Goal: Complete application form

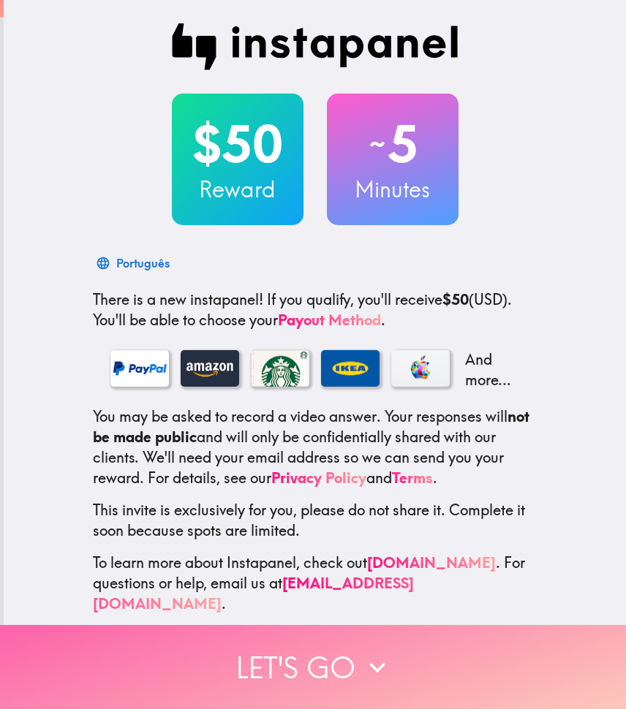
click at [361, 664] on icon "button" at bounding box center [377, 667] width 32 height 32
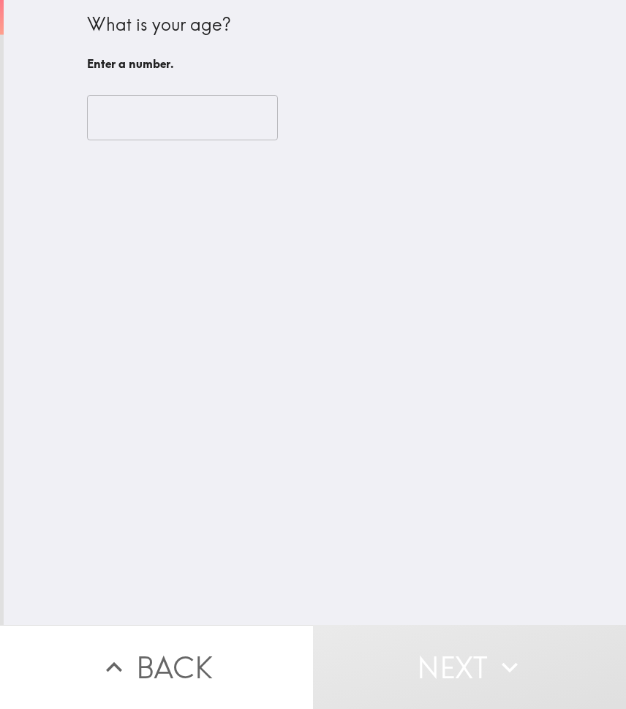
click at [240, 118] on input "number" at bounding box center [182, 117] width 191 height 45
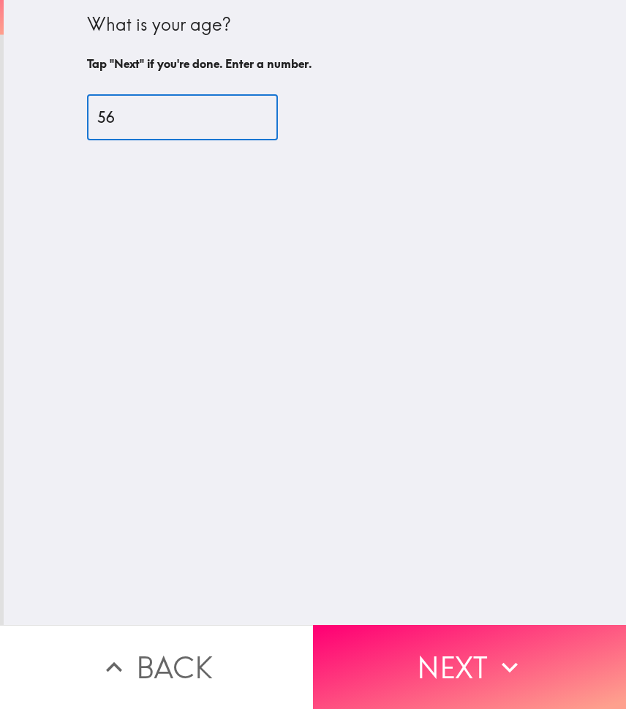
type input "56"
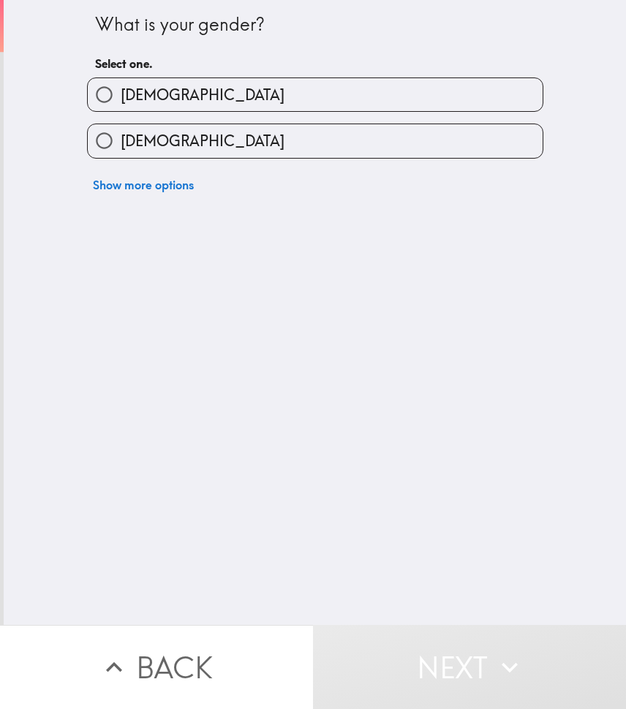
click at [108, 93] on input "[DEMOGRAPHIC_DATA]" at bounding box center [104, 94] width 33 height 33
radio input "true"
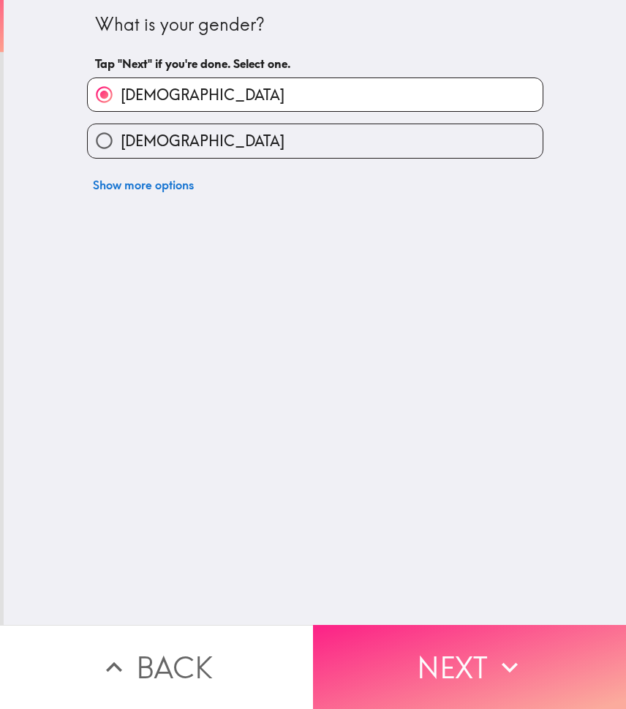
click at [481, 685] on button "Next" at bounding box center [469, 667] width 313 height 84
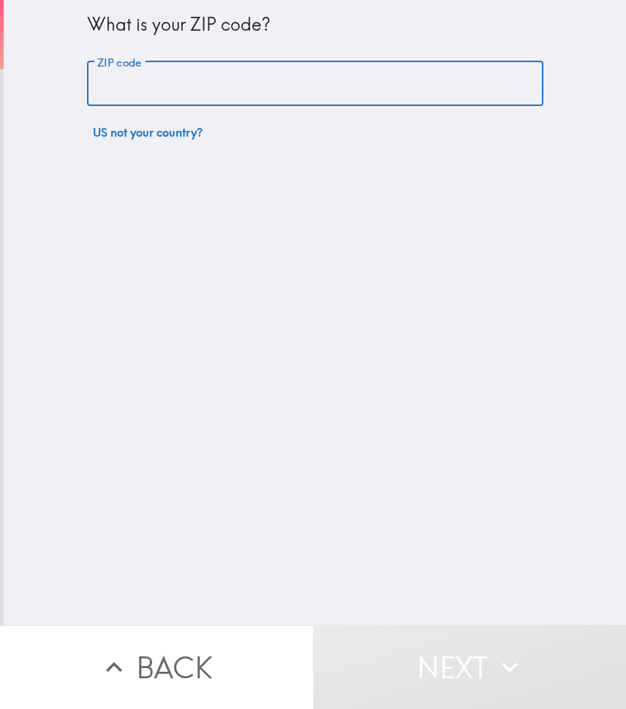
click at [278, 94] on input "ZIP code" at bounding box center [315, 83] width 456 height 45
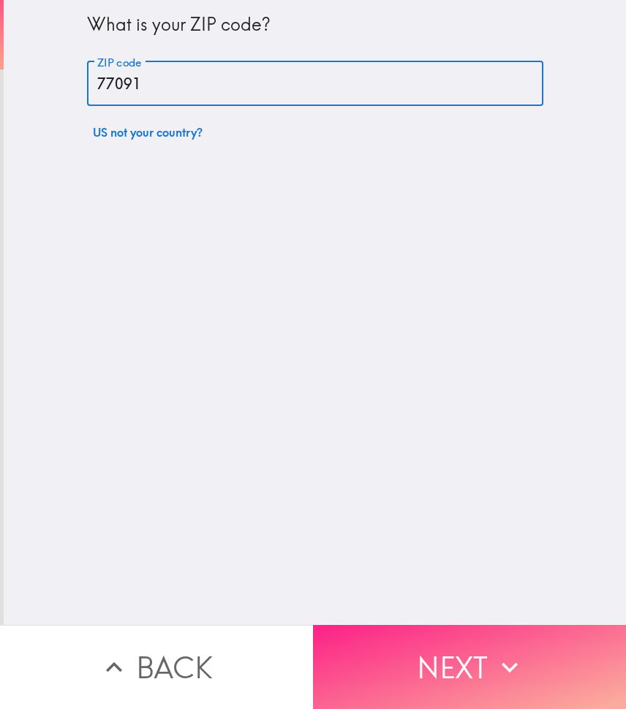
type input "77091"
click at [466, 669] on button "Next" at bounding box center [469, 667] width 313 height 84
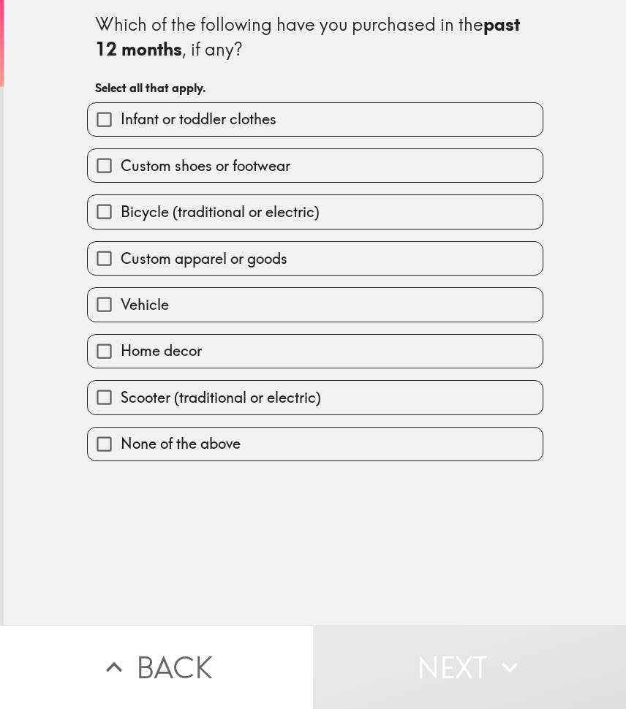
click at [102, 256] on input "Custom apparel or goods" at bounding box center [104, 258] width 33 height 33
checkbox input "true"
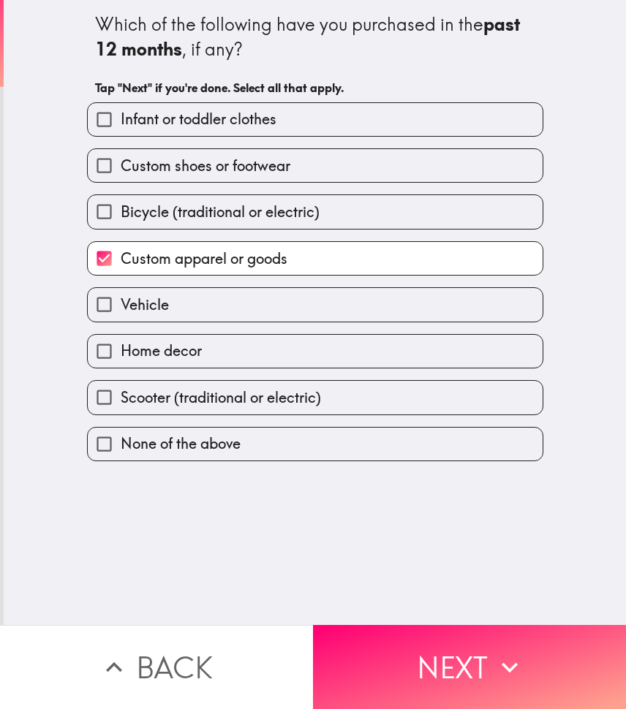
click at [96, 343] on input "Home decor" at bounding box center [104, 351] width 33 height 33
checkbox input "true"
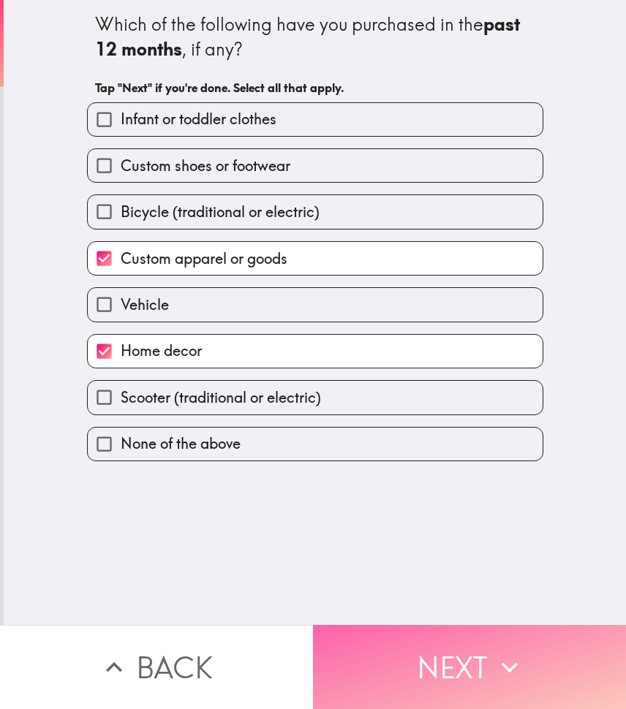
click at [411, 649] on button "Next" at bounding box center [469, 667] width 313 height 84
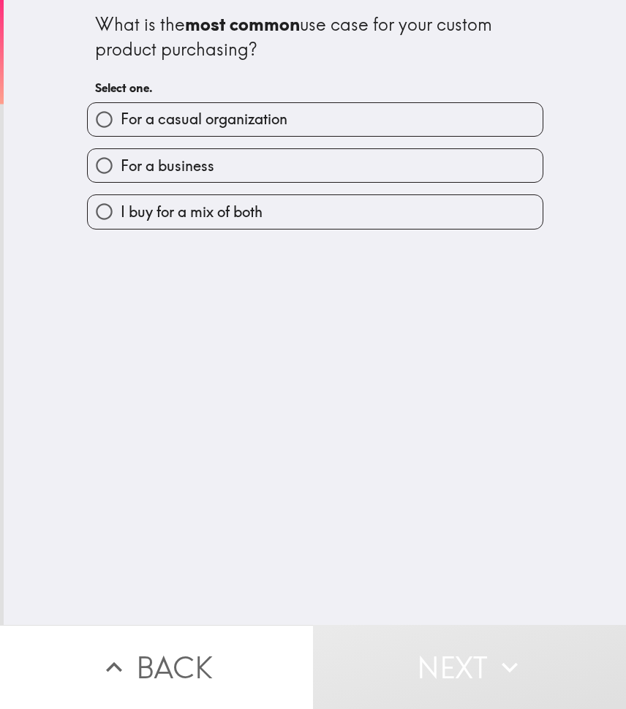
click at [106, 163] on input "For a business" at bounding box center [104, 165] width 33 height 33
radio input "true"
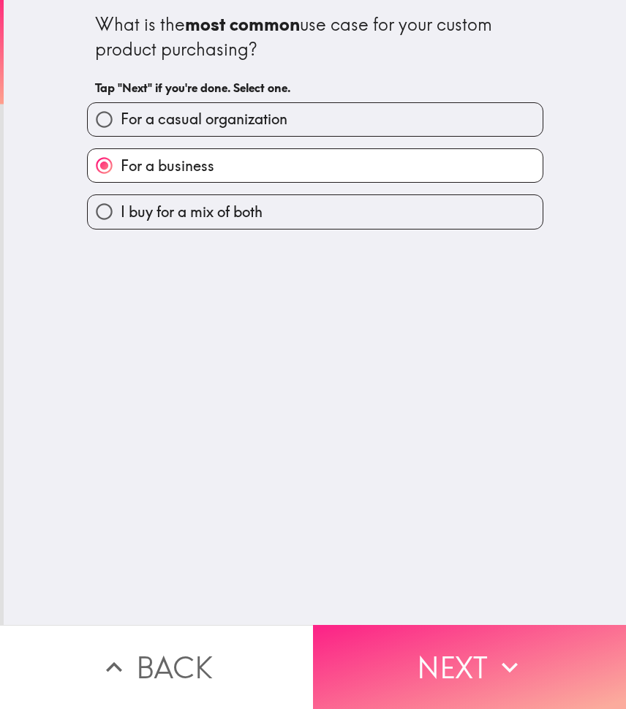
click at [441, 666] on button "Next" at bounding box center [469, 667] width 313 height 84
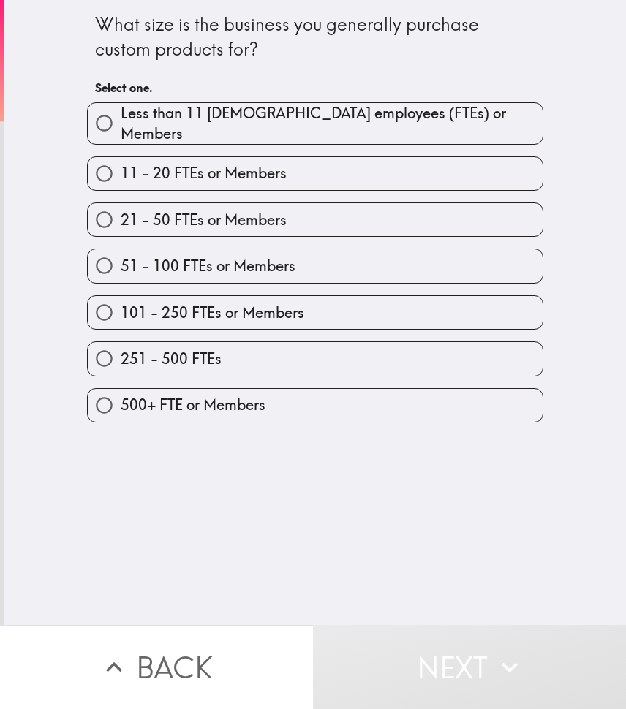
click at [122, 213] on span "21 - 50 FTEs or Members" at bounding box center [204, 220] width 166 height 20
click at [121, 213] on input "21 - 50 FTEs or Members" at bounding box center [104, 219] width 33 height 33
radio input "true"
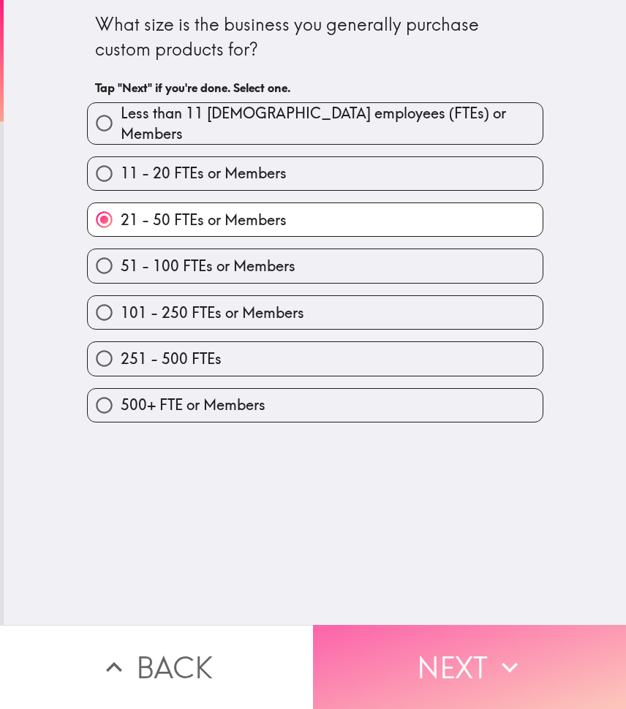
click at [480, 645] on button "Next" at bounding box center [469, 667] width 313 height 84
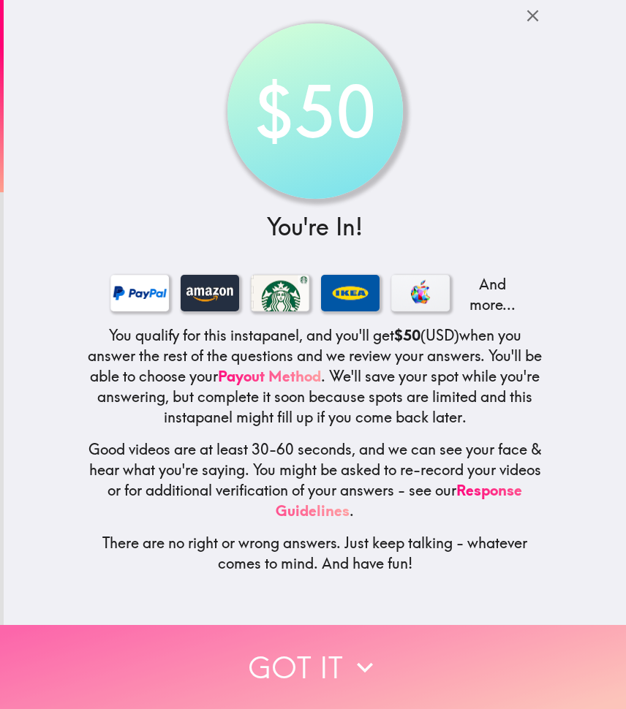
click at [349, 639] on button "Got it" at bounding box center [313, 667] width 626 height 84
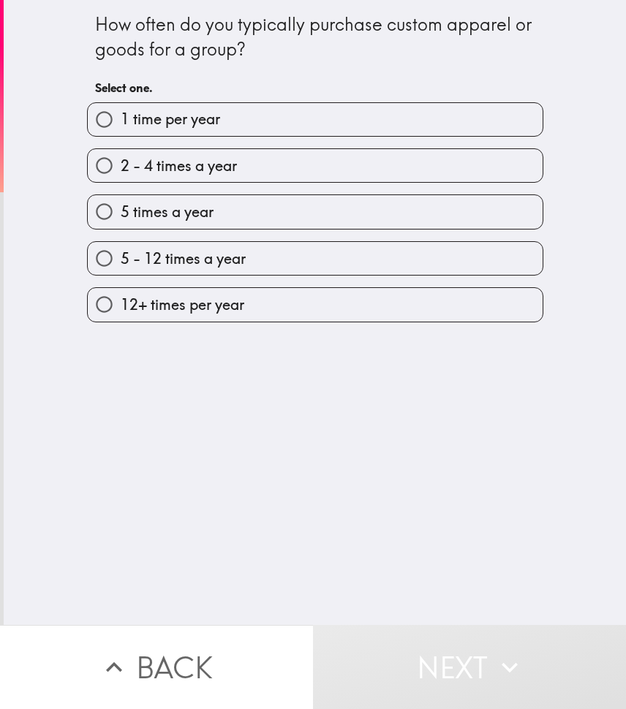
click at [105, 168] on input "2 - 4 times a year" at bounding box center [104, 165] width 33 height 33
radio input "true"
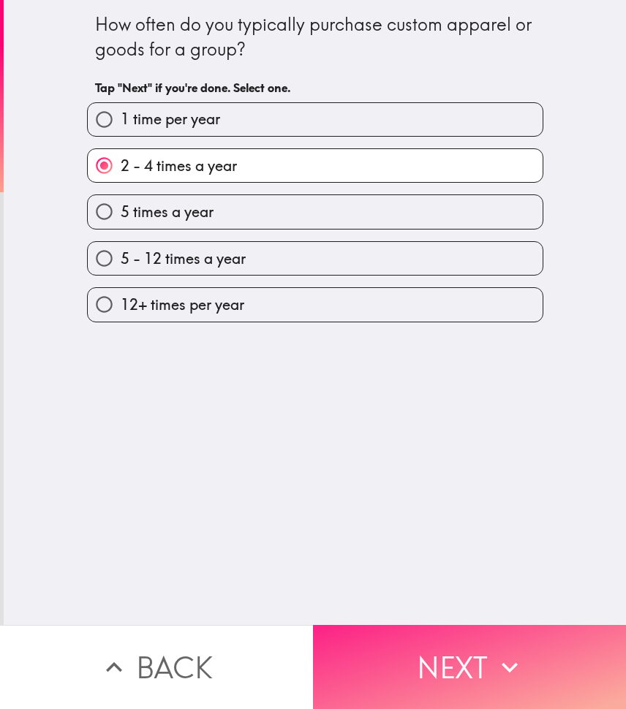
click at [472, 653] on button "Next" at bounding box center [469, 667] width 313 height 84
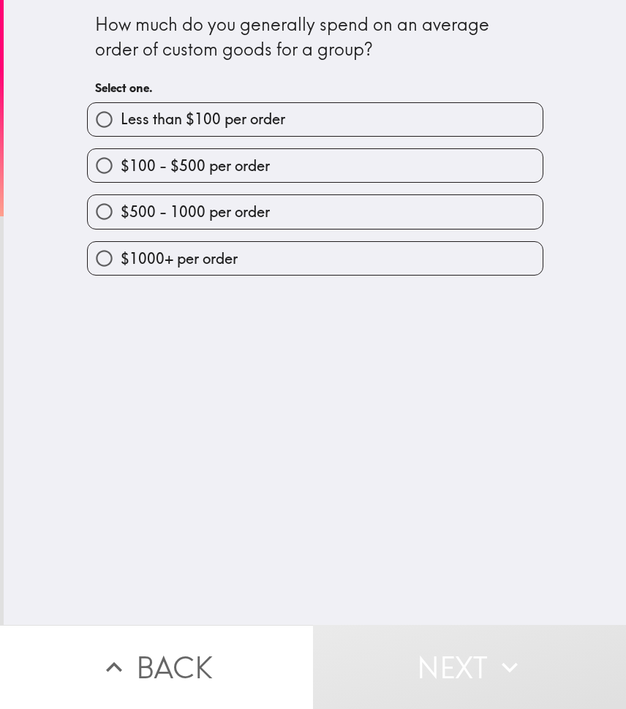
click at [107, 211] on input "$500 - 1000 per order" at bounding box center [104, 211] width 33 height 33
radio input "true"
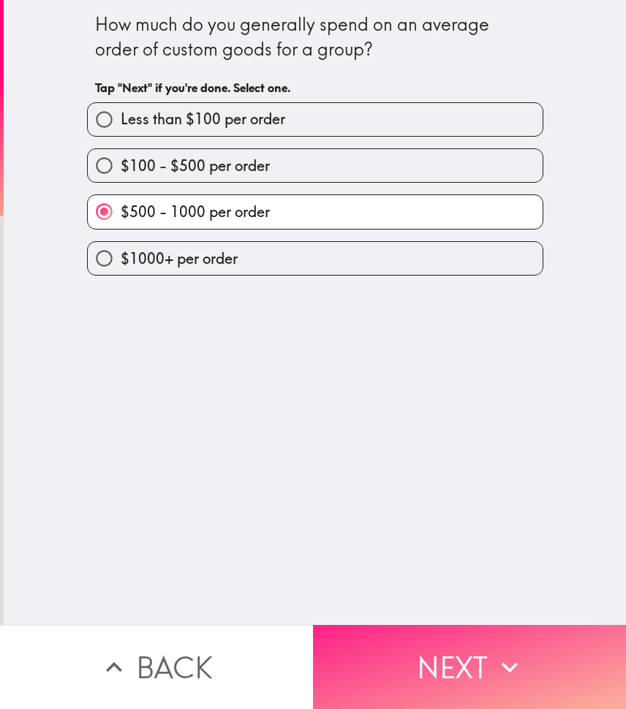
click at [438, 664] on button "Next" at bounding box center [469, 667] width 313 height 84
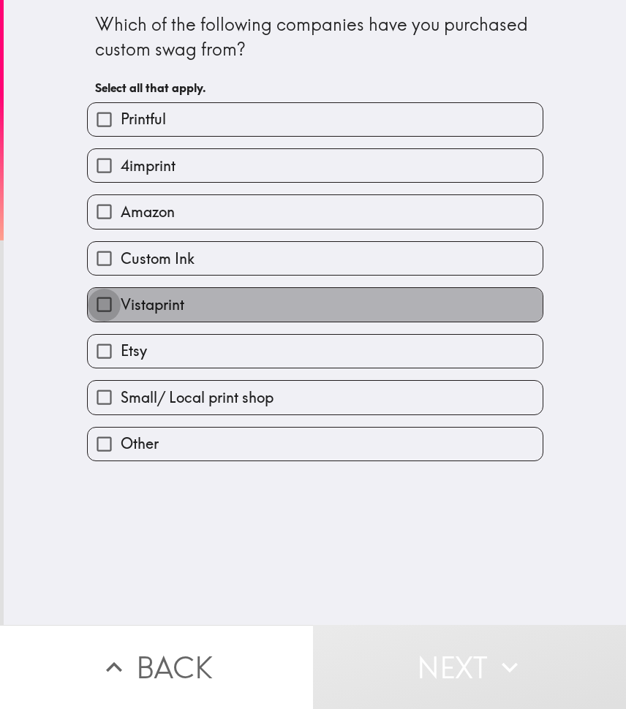
click at [110, 307] on input "Vistaprint" at bounding box center [104, 304] width 33 height 33
checkbox input "true"
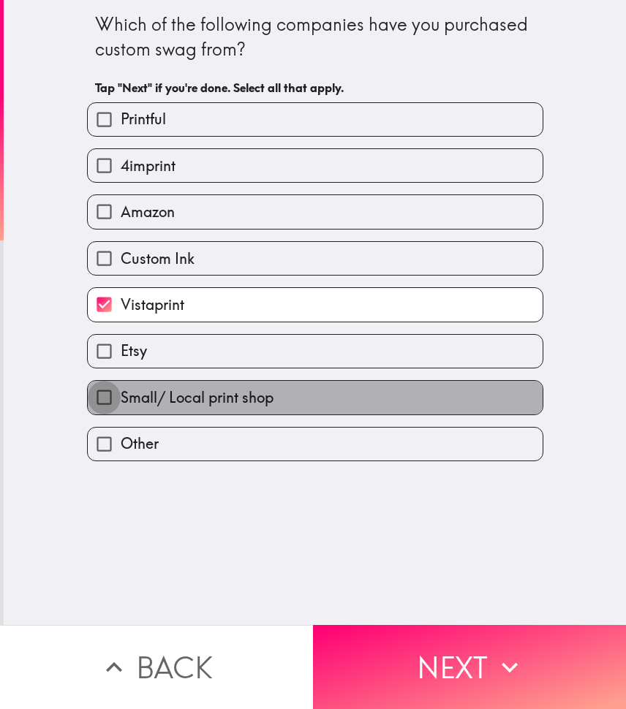
click at [101, 400] on input "Small/ Local print shop" at bounding box center [104, 397] width 33 height 33
checkbox input "true"
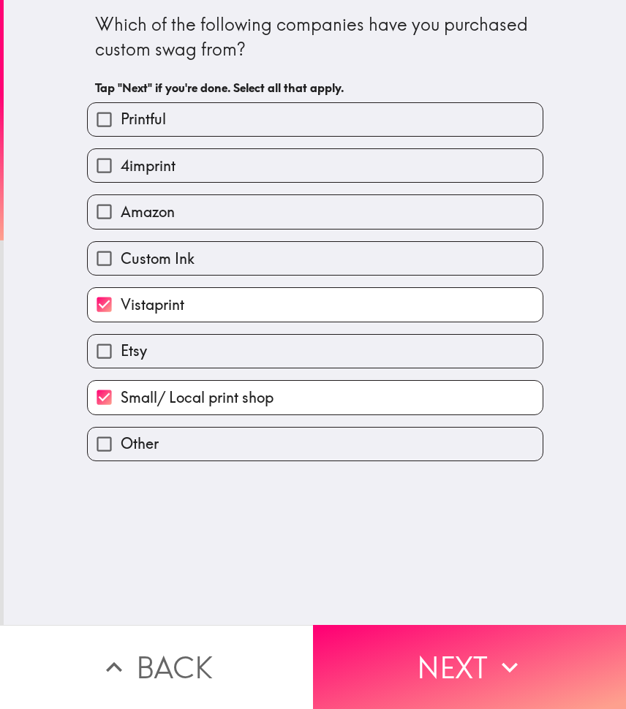
click at [108, 451] on input "Other" at bounding box center [104, 444] width 33 height 33
checkbox input "true"
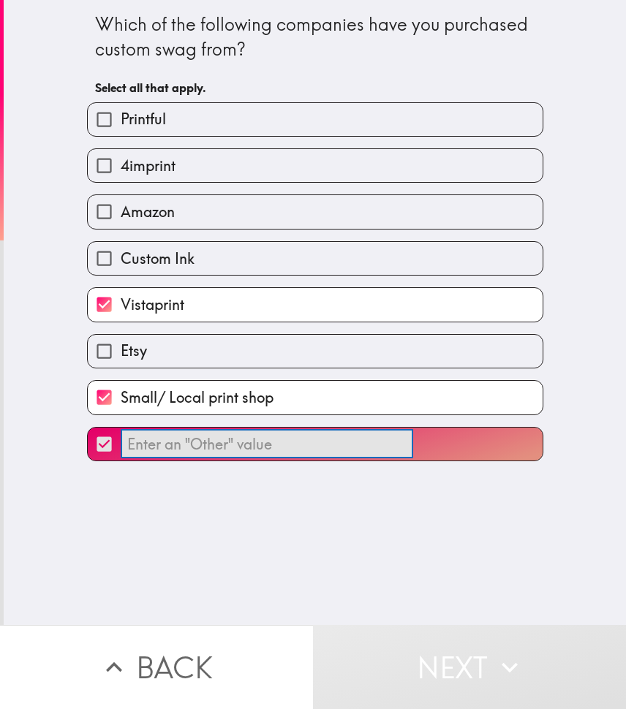
click at [221, 451] on input "​" at bounding box center [267, 444] width 292 height 29
click at [107, 354] on input "Etsy" at bounding box center [104, 351] width 33 height 33
checkbox input "true"
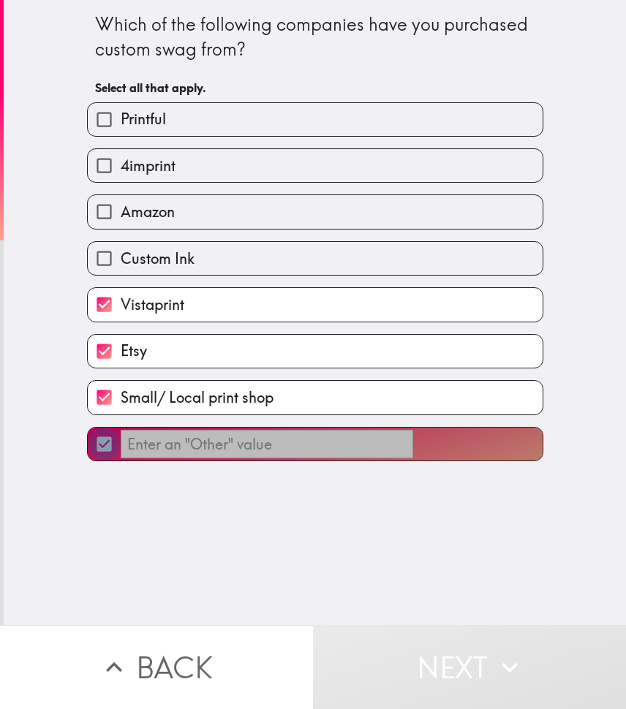
click at [106, 444] on input "​" at bounding box center [104, 444] width 33 height 33
checkbox input "false"
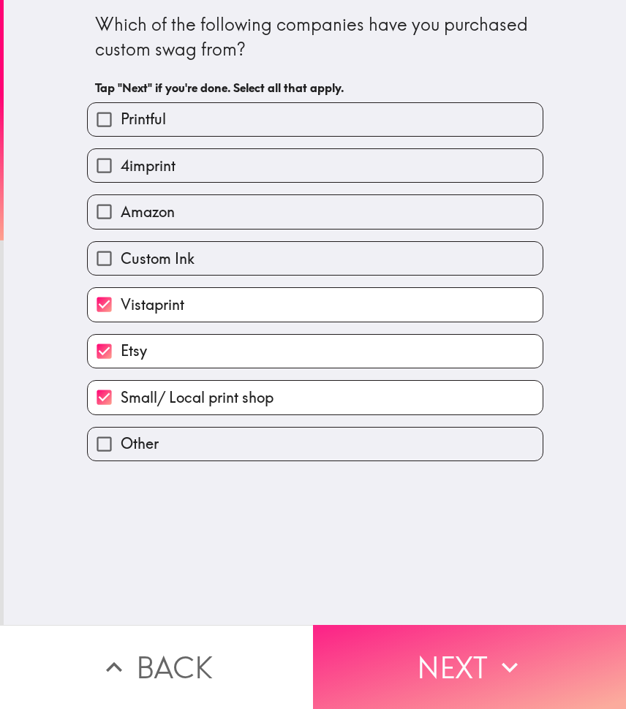
click at [482, 670] on button "Next" at bounding box center [469, 667] width 313 height 84
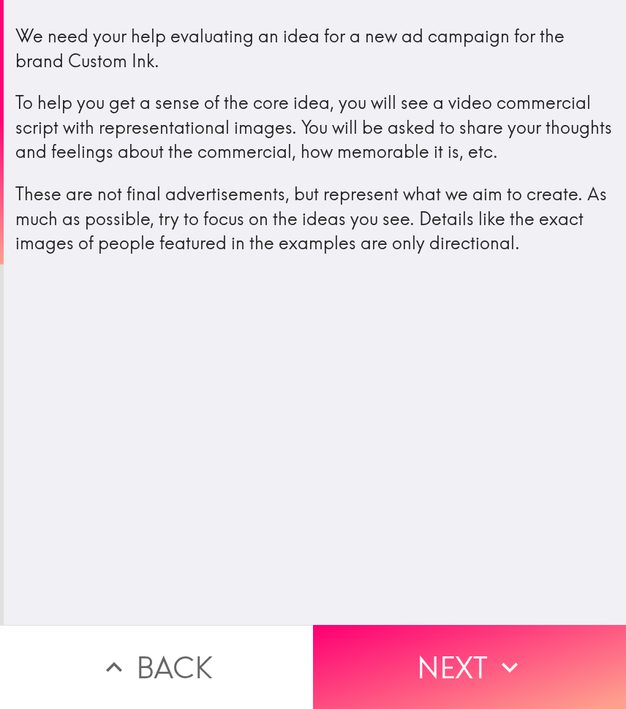
click at [479, 648] on button "Next" at bounding box center [469, 667] width 313 height 84
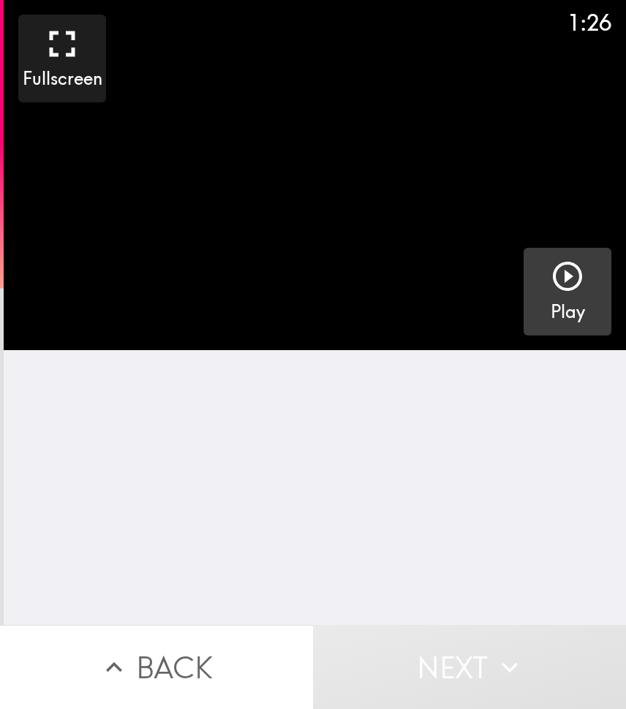
click at [569, 272] on icon "button" at bounding box center [567, 276] width 35 height 35
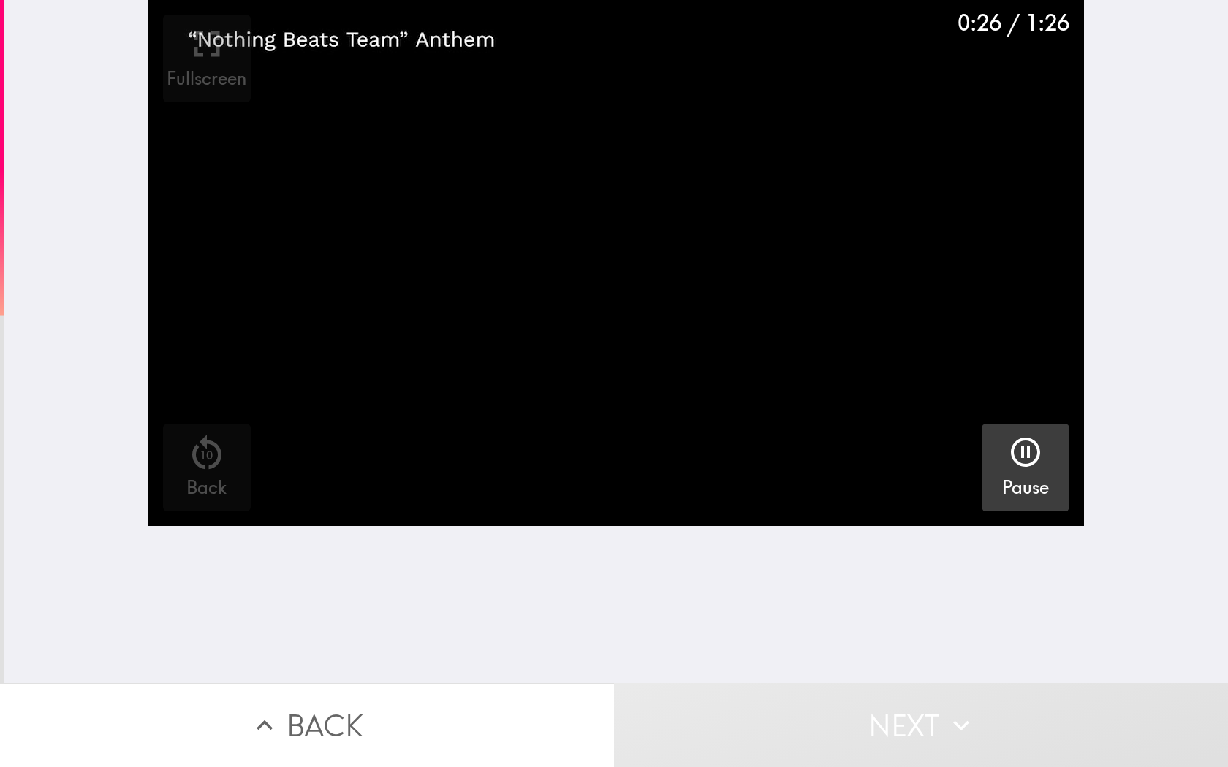
click at [625, 178] on video "button" at bounding box center [615, 263] width 935 height 526
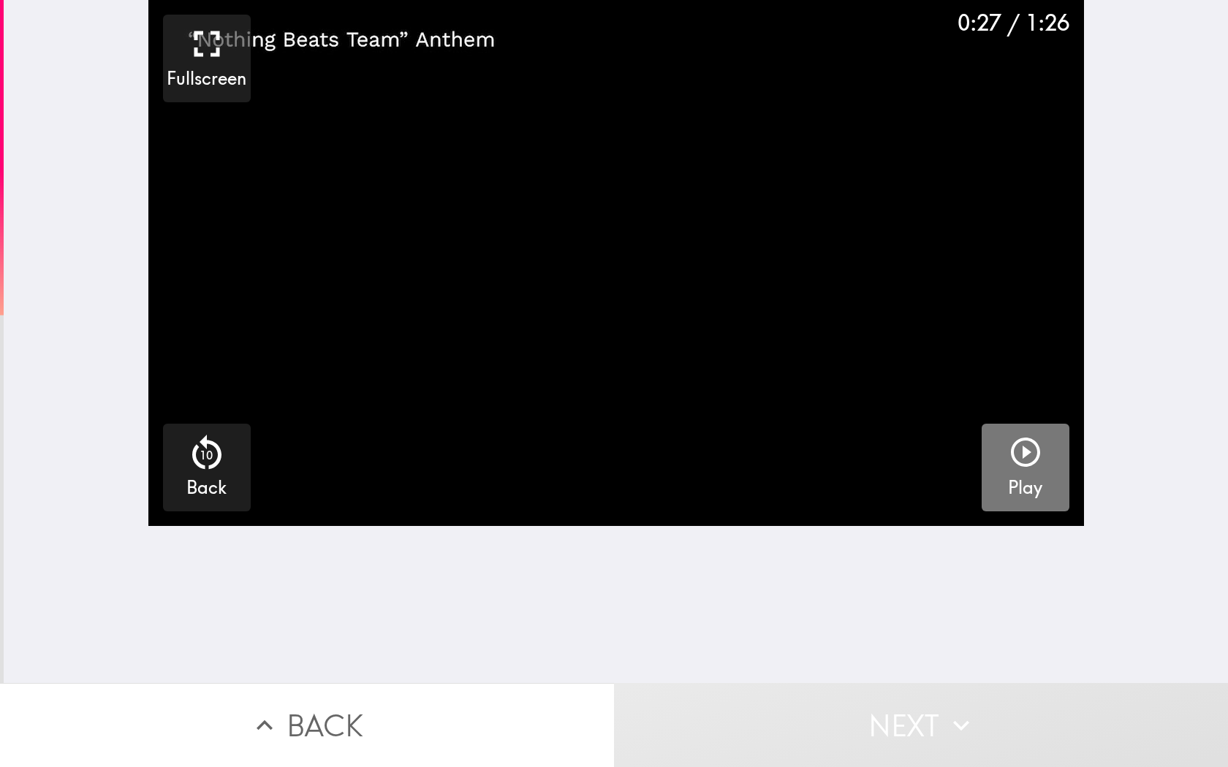
click at [625, 444] on icon "button" at bounding box center [1025, 452] width 35 height 35
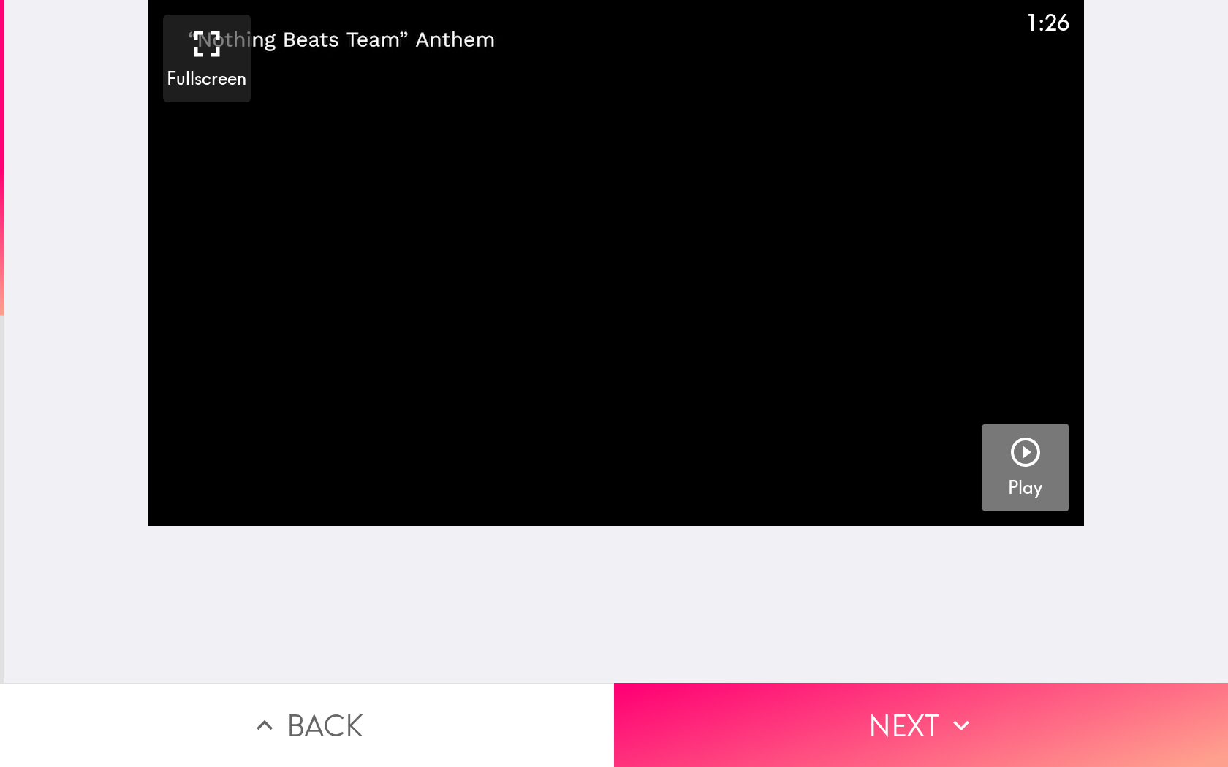
click at [625, 448] on icon "button" at bounding box center [1025, 452] width 35 height 35
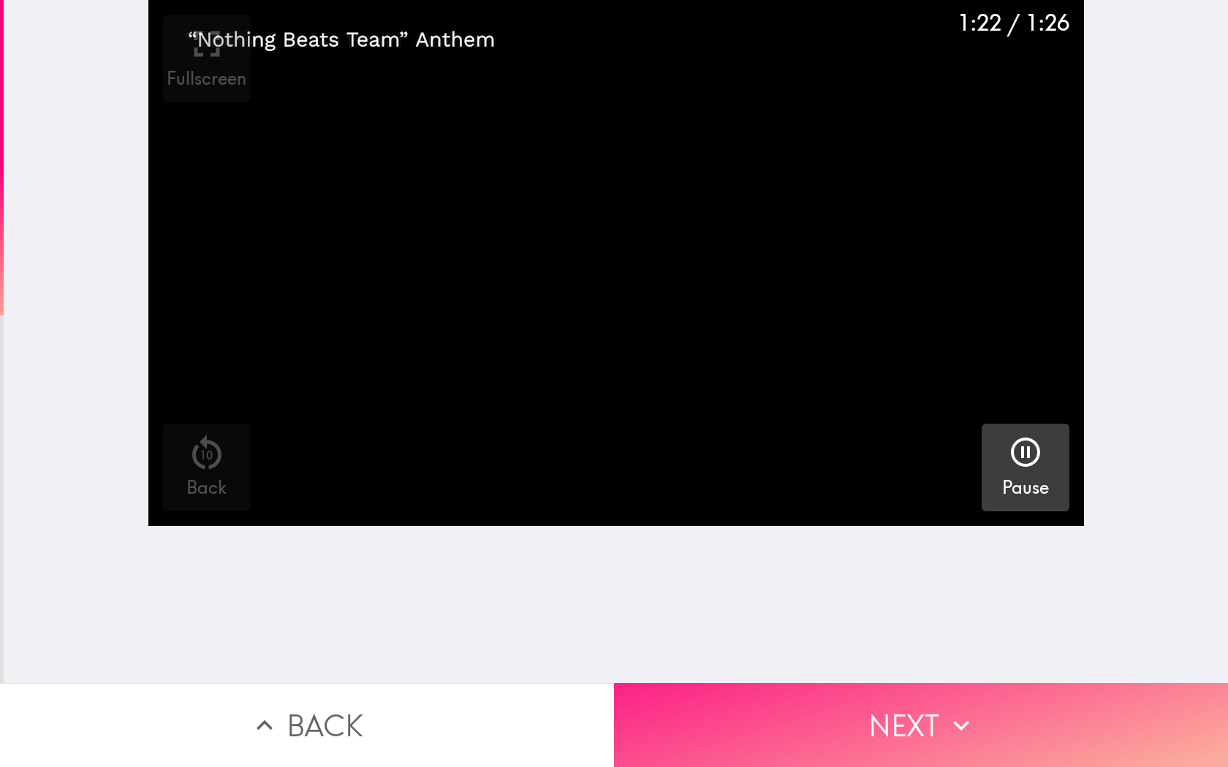
click at [625, 708] on icon "button" at bounding box center [961, 726] width 32 height 32
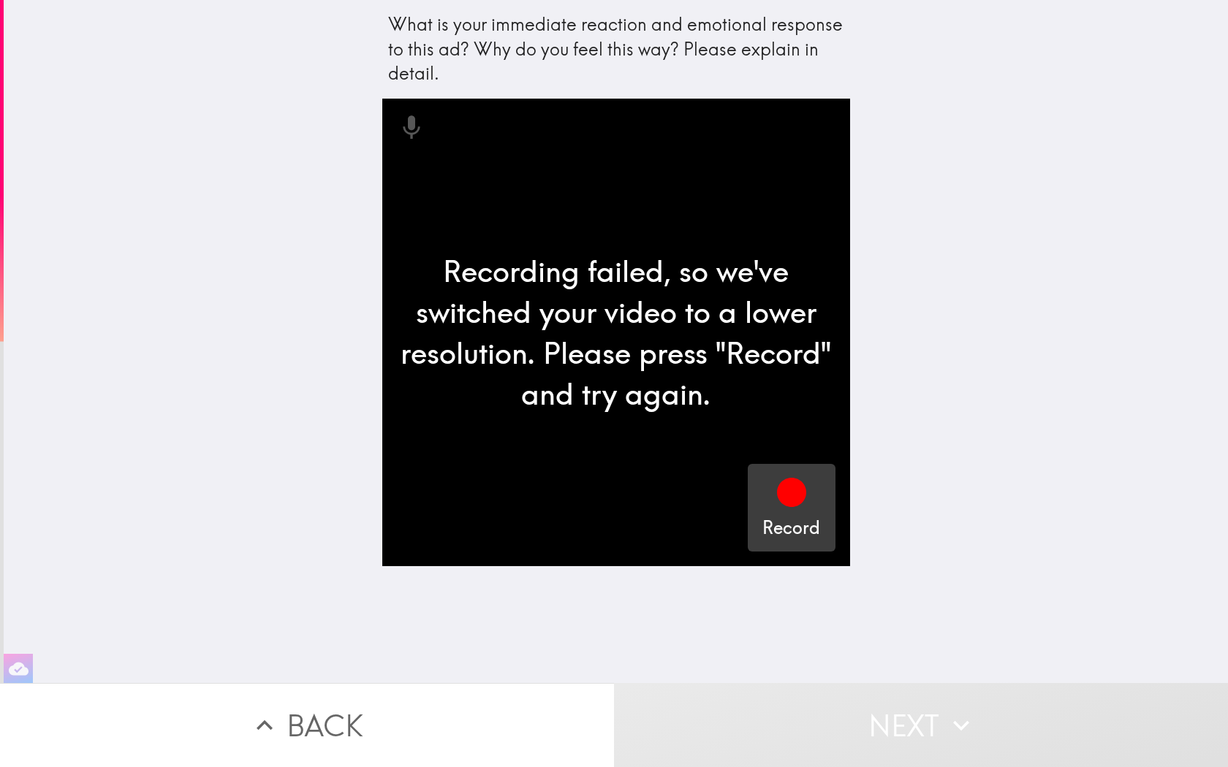
click at [625, 496] on icon "button" at bounding box center [791, 492] width 29 height 29
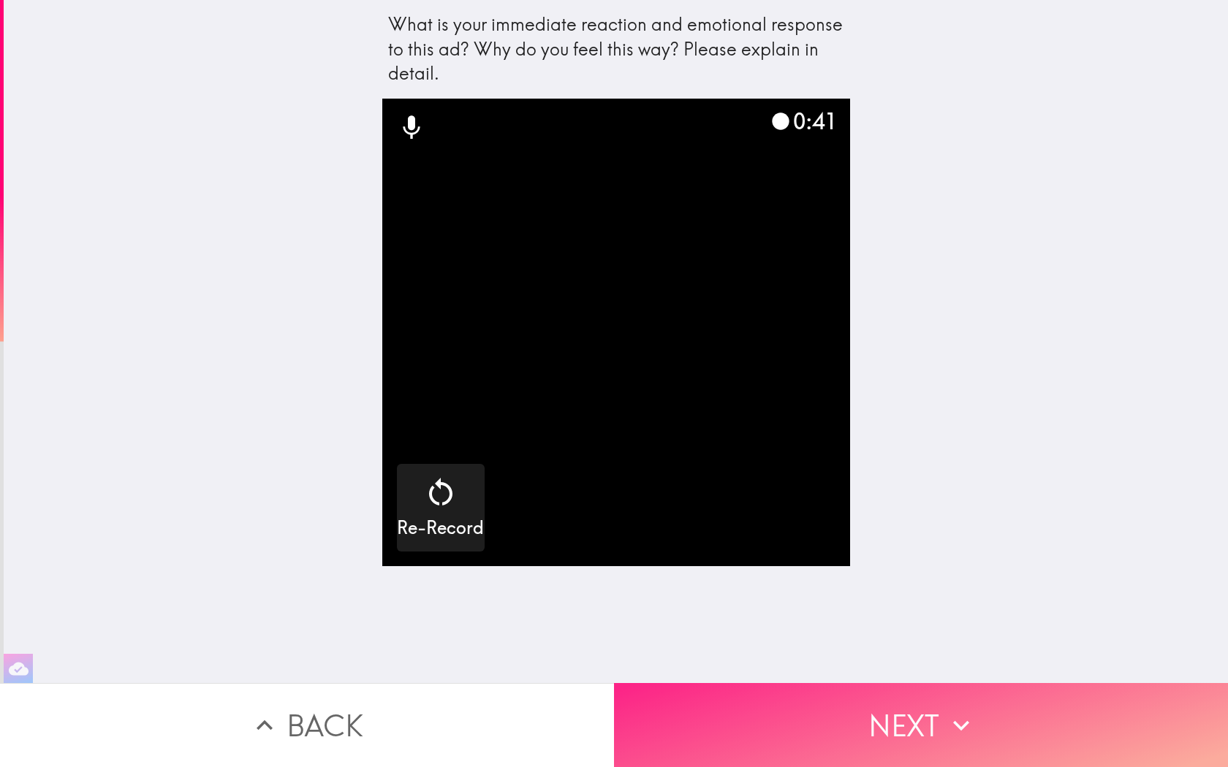
click at [625, 708] on button "Next" at bounding box center [921, 725] width 614 height 84
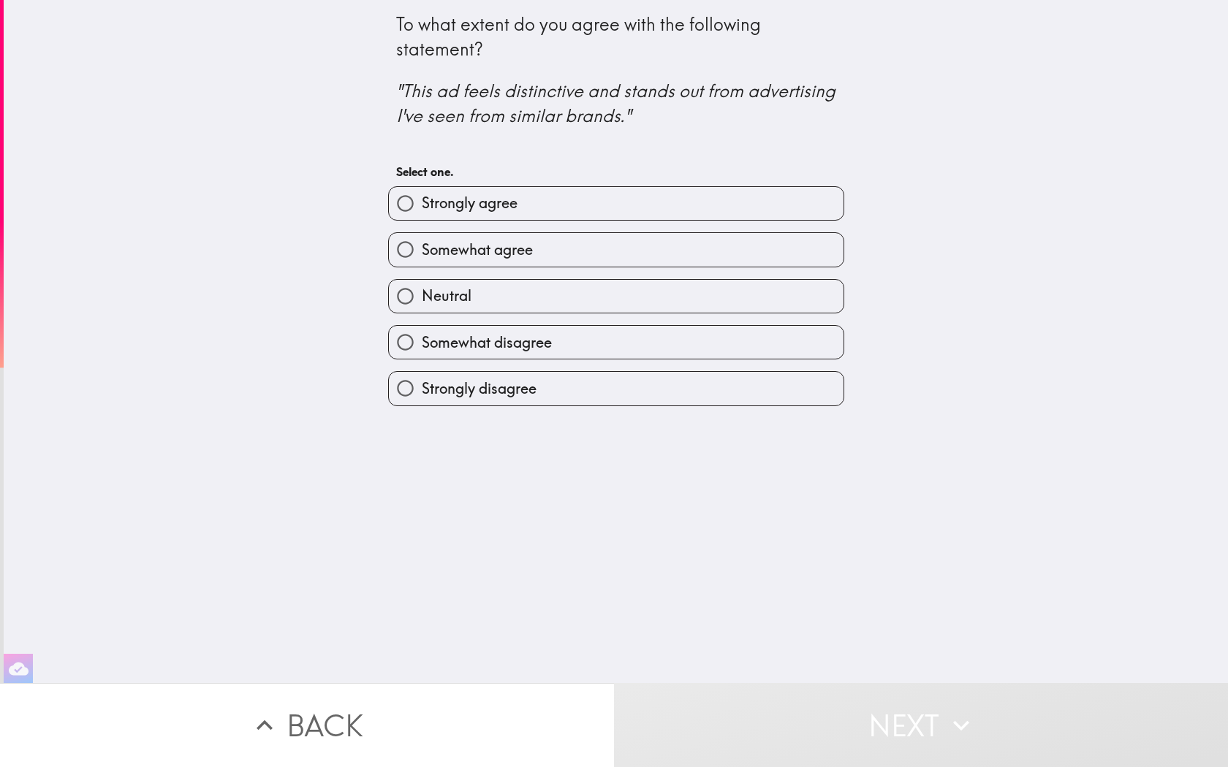
click at [453, 295] on span "Neutral" at bounding box center [447, 296] width 50 height 20
click at [422, 295] on input "Neutral" at bounding box center [405, 296] width 33 height 33
radio input "true"
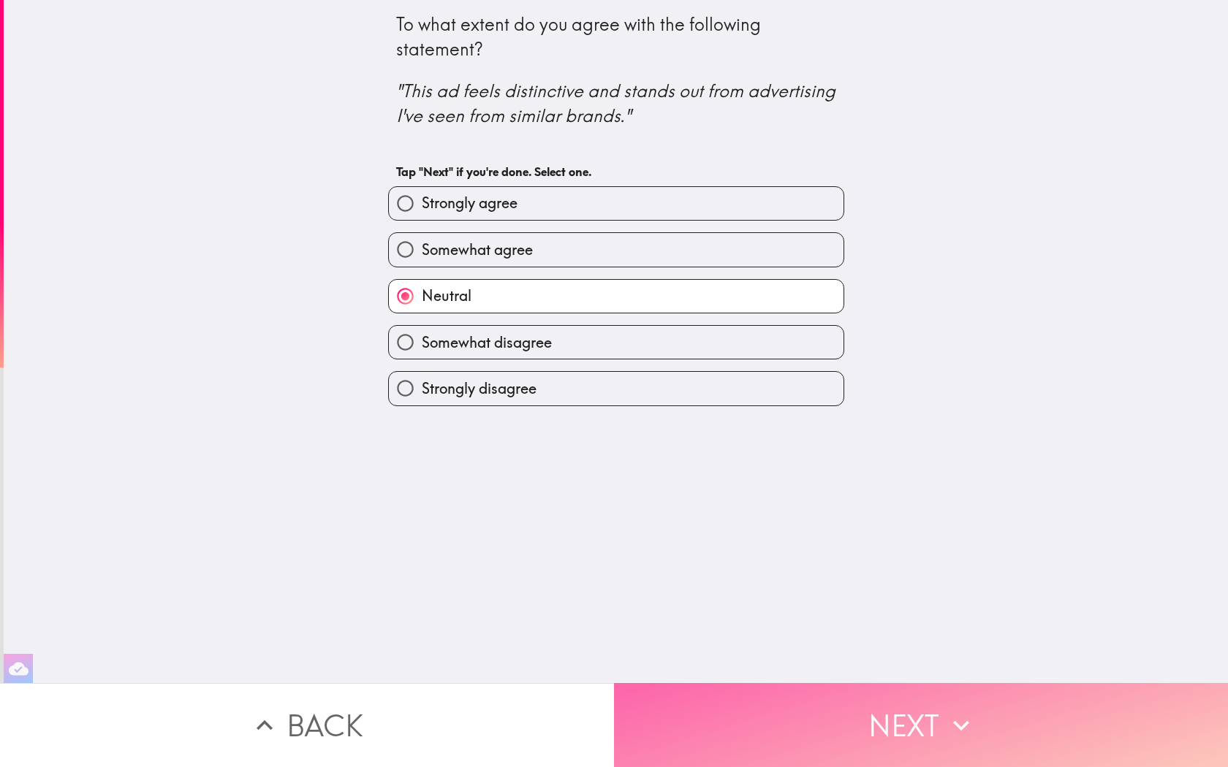
click at [625, 708] on button "Next" at bounding box center [921, 725] width 614 height 84
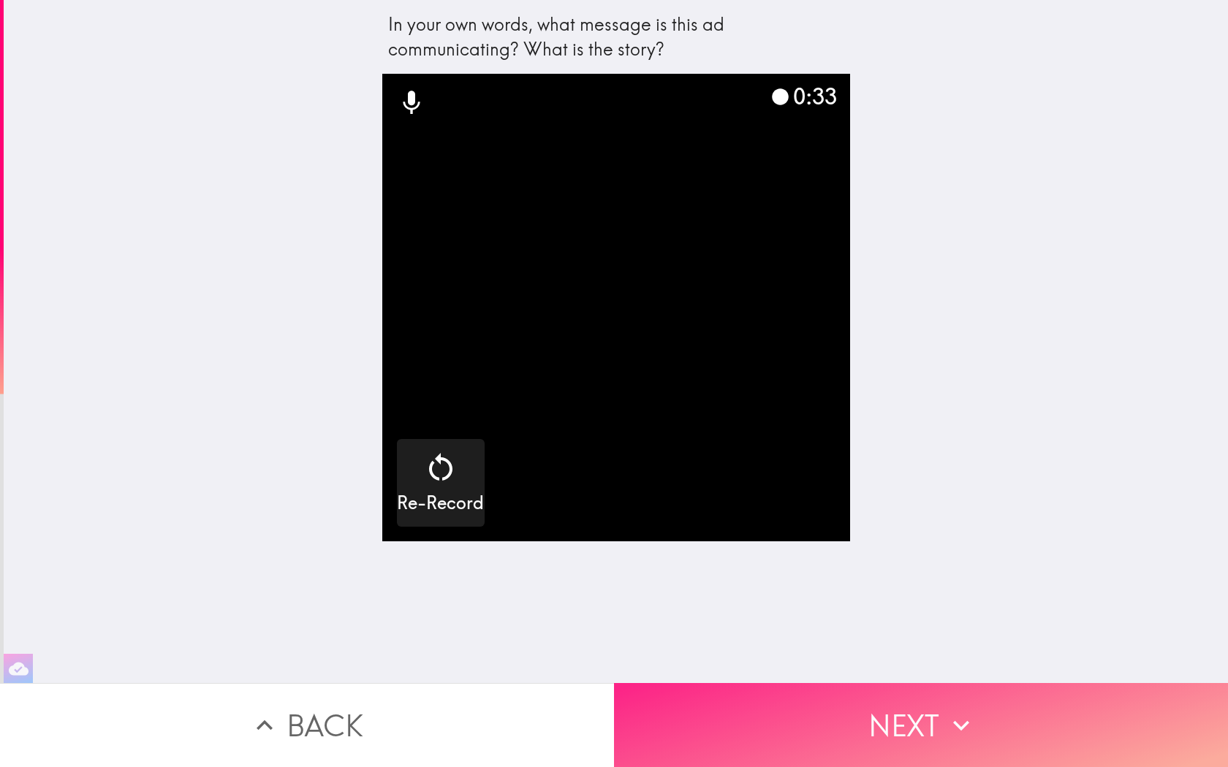
click at [625, 708] on button "Next" at bounding box center [921, 725] width 614 height 84
click at [625, 708] on icon "button" at bounding box center [961, 726] width 32 height 32
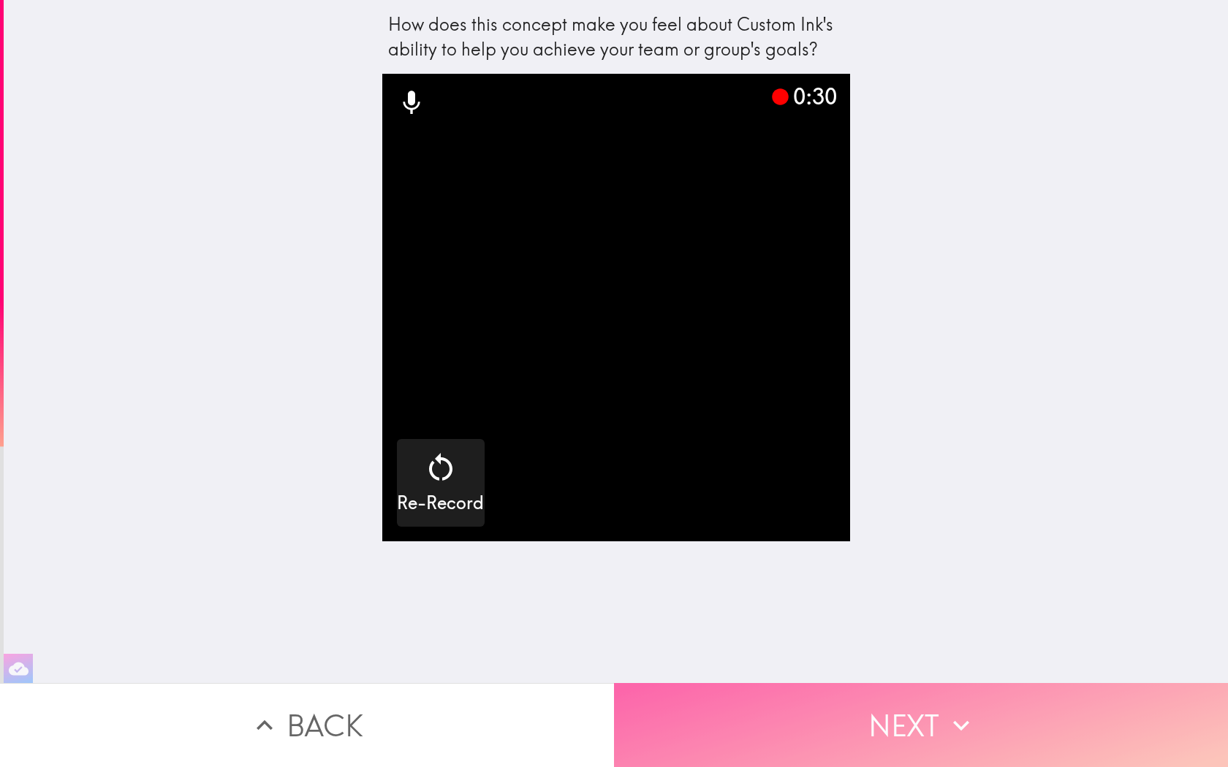
click at [625, 708] on button "Next" at bounding box center [921, 725] width 614 height 84
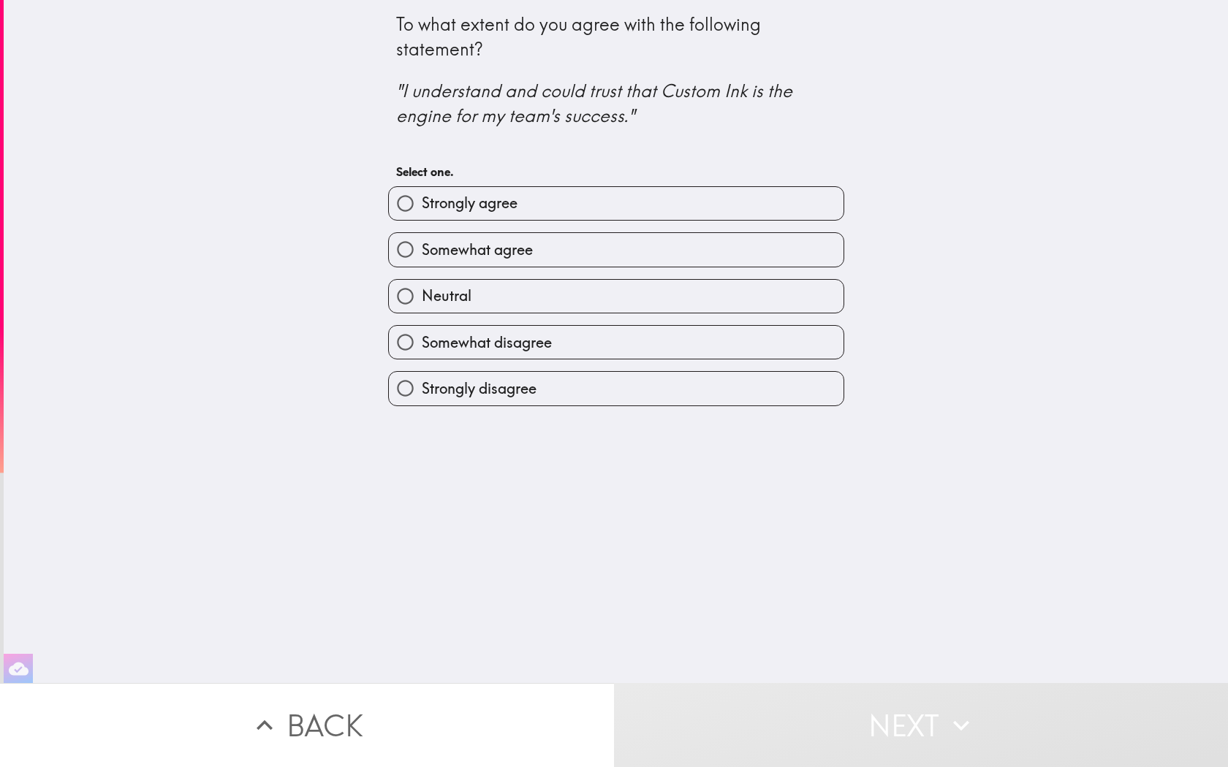
click at [434, 311] on label "Neutral" at bounding box center [616, 296] width 455 height 33
click at [422, 311] on input "Neutral" at bounding box center [405, 296] width 33 height 33
radio input "true"
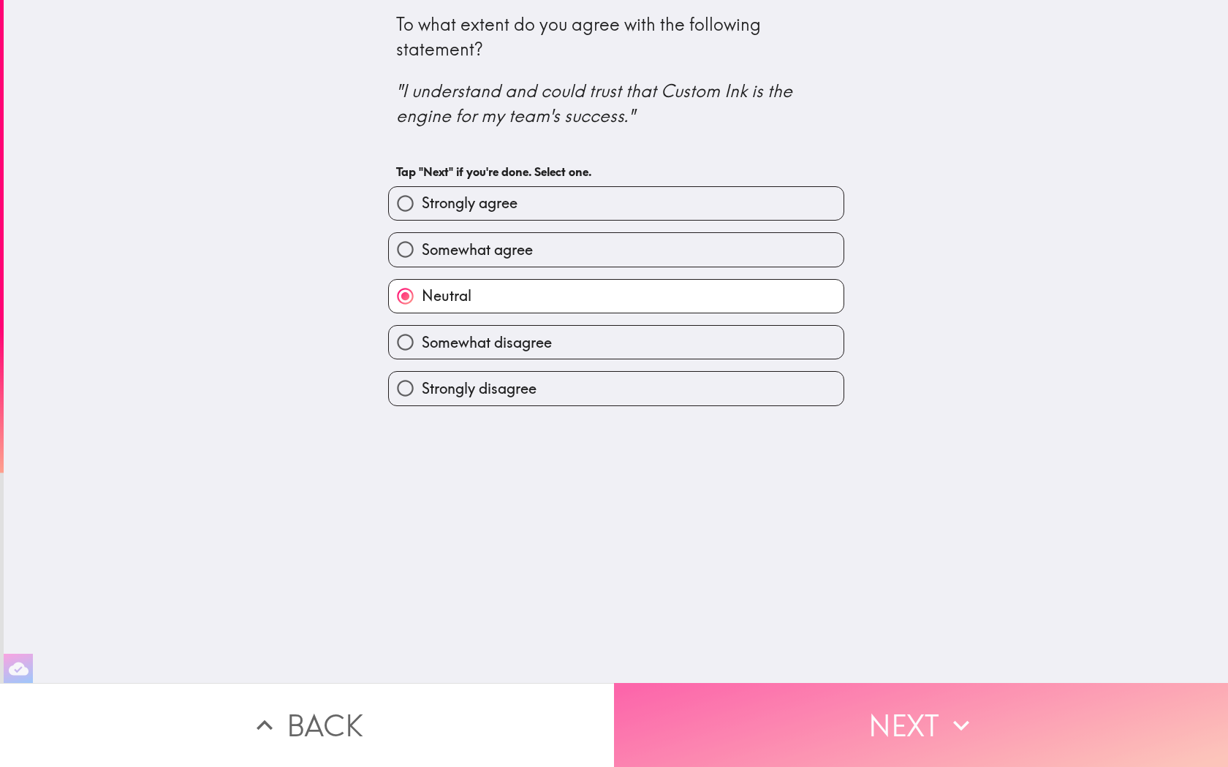
click at [625, 708] on button "Next" at bounding box center [921, 725] width 614 height 84
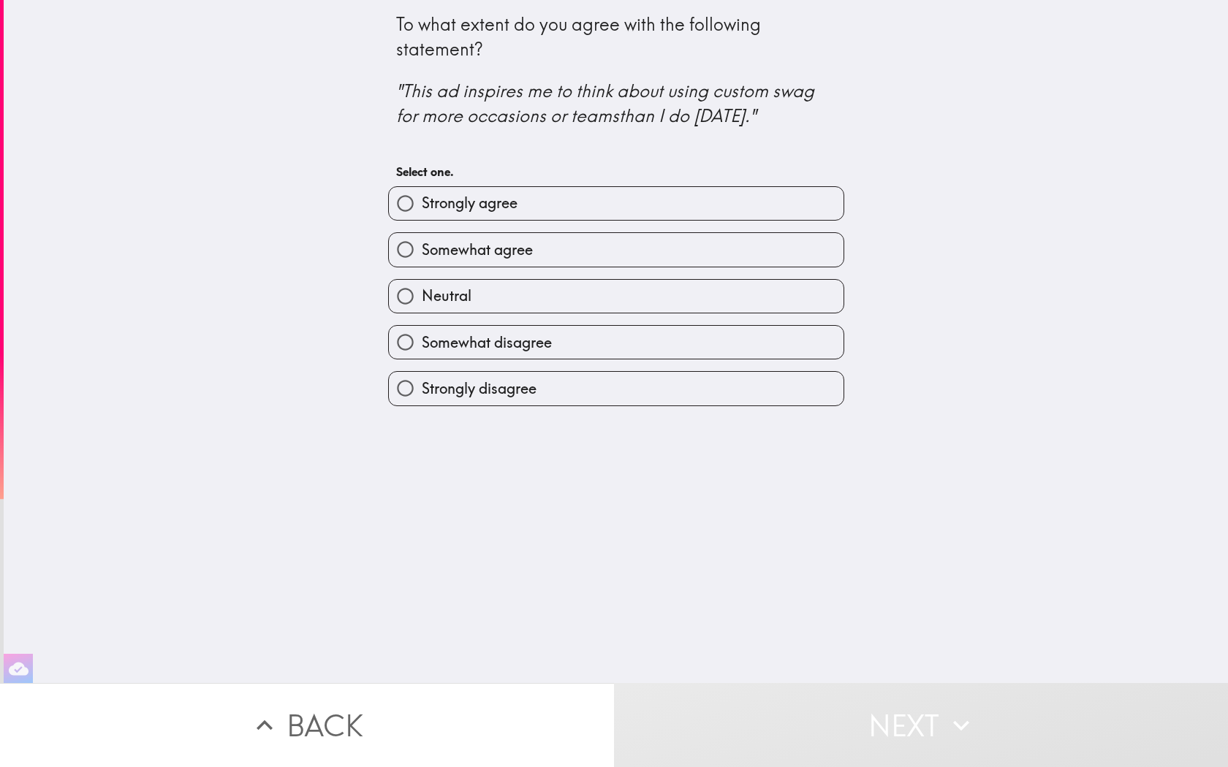
click at [533, 247] on span "Somewhat agree" at bounding box center [477, 250] width 111 height 20
click at [422, 247] on input "Somewhat agree" at bounding box center [405, 249] width 33 height 33
radio input "true"
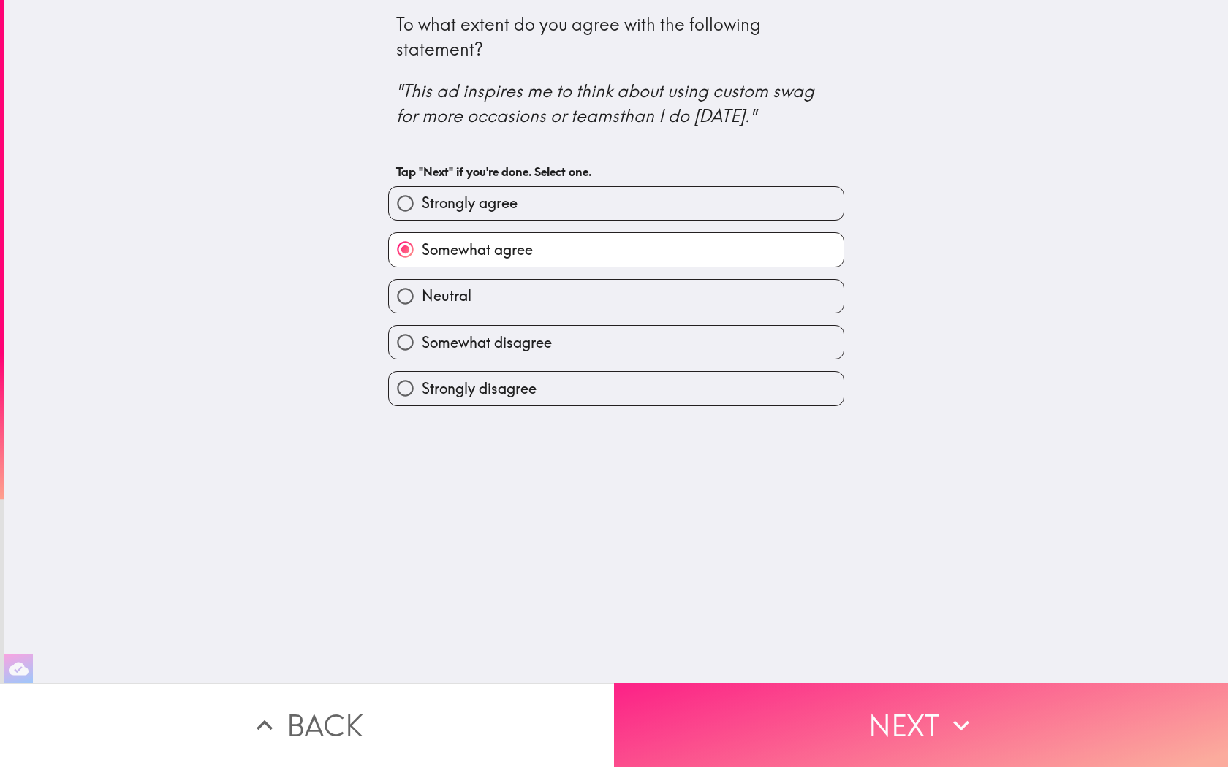
click at [625, 703] on button "Next" at bounding box center [921, 725] width 614 height 84
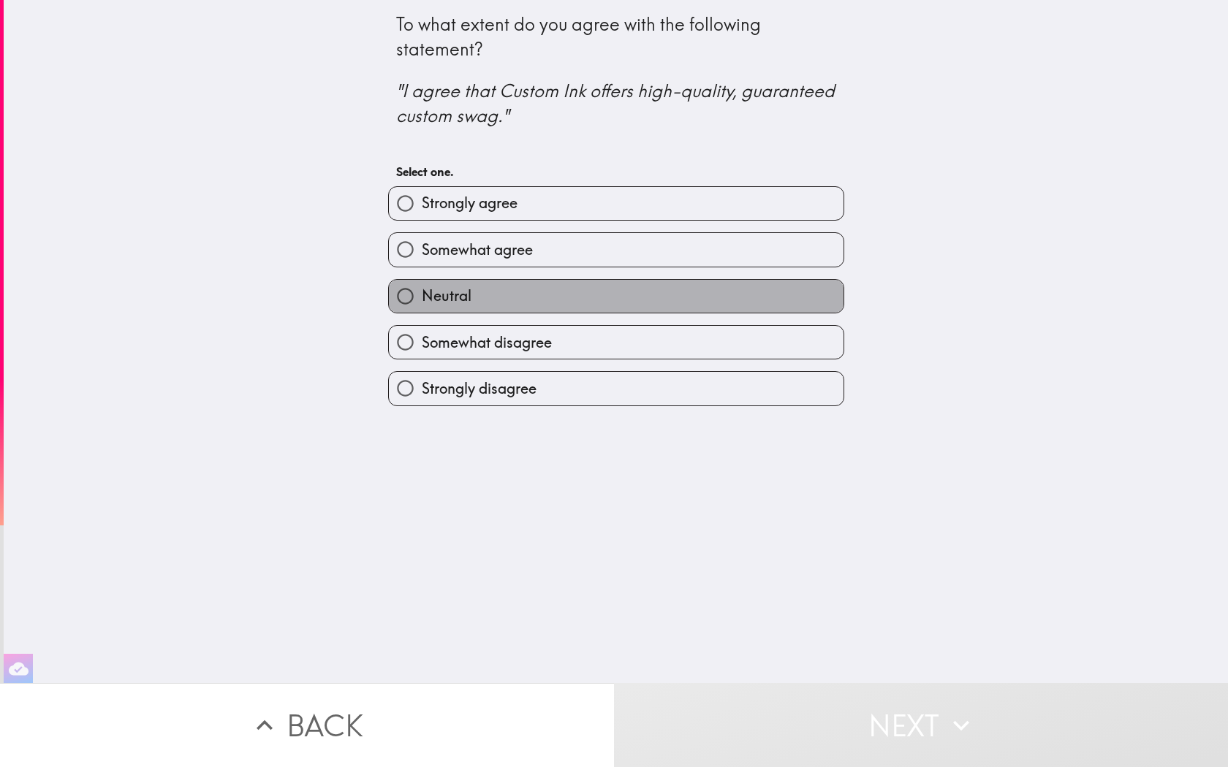
click at [625, 294] on label "Neutral" at bounding box center [616, 296] width 455 height 33
click at [422, 294] on input "Neutral" at bounding box center [405, 296] width 33 height 33
radio input "true"
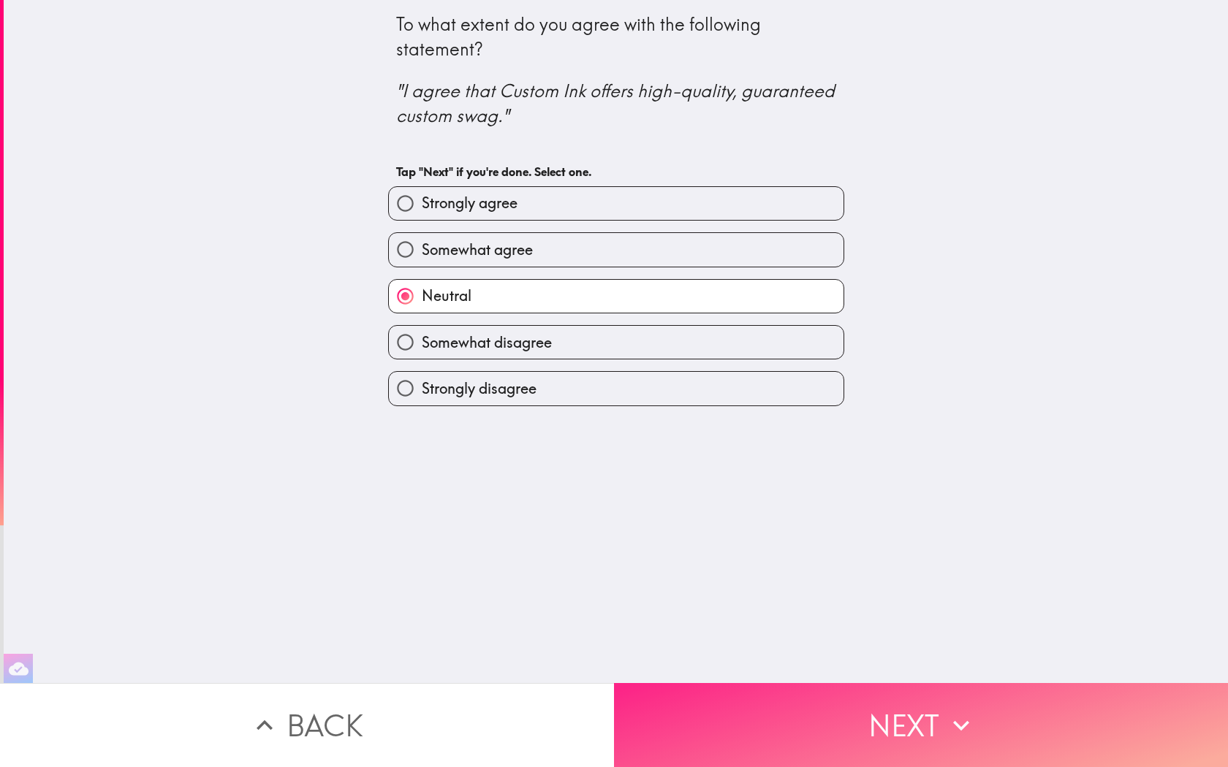
click at [625, 705] on button "Next" at bounding box center [921, 725] width 614 height 84
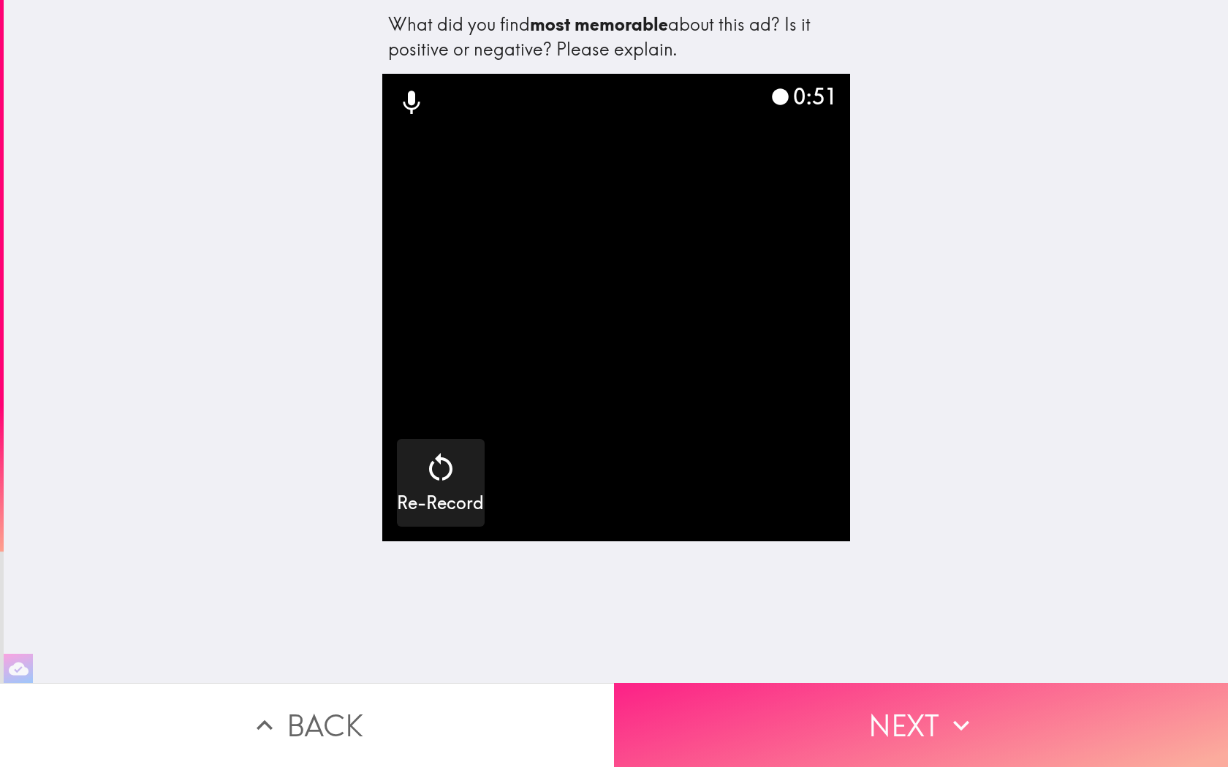
click at [625, 708] on button "Next" at bounding box center [921, 725] width 614 height 84
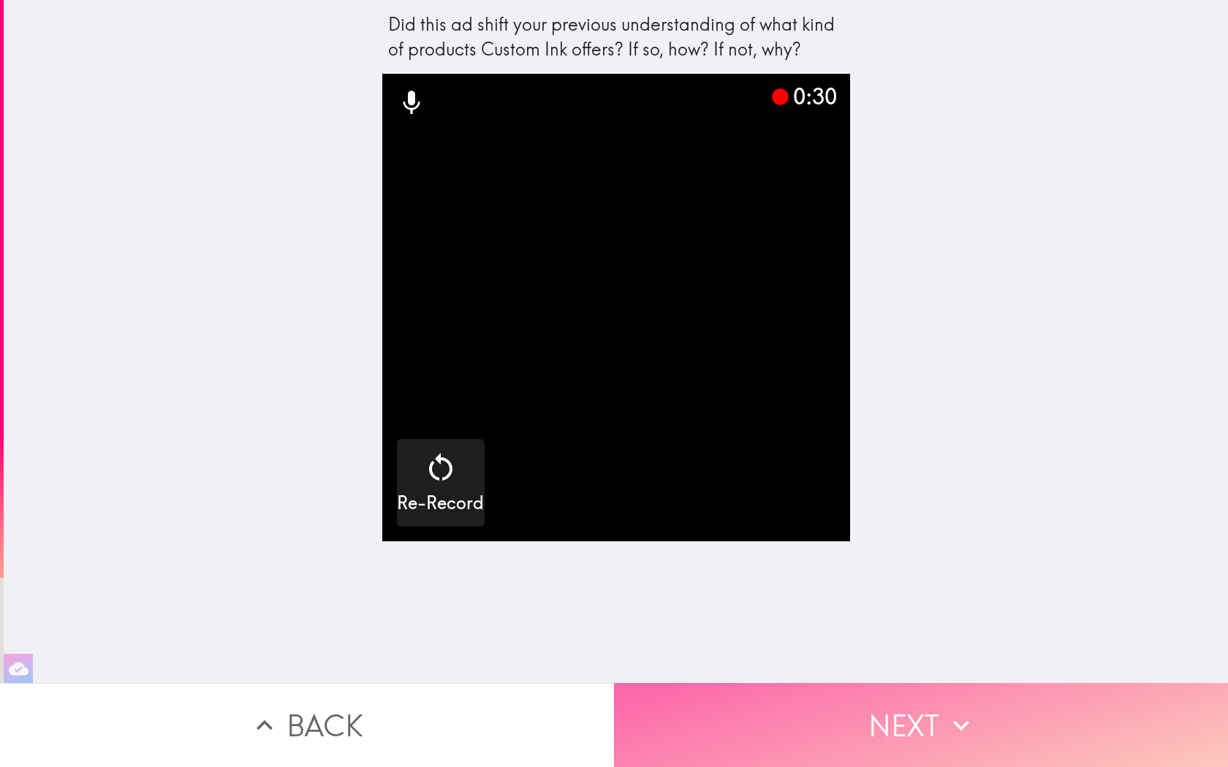
click at [625, 708] on button "Next" at bounding box center [921, 725] width 614 height 84
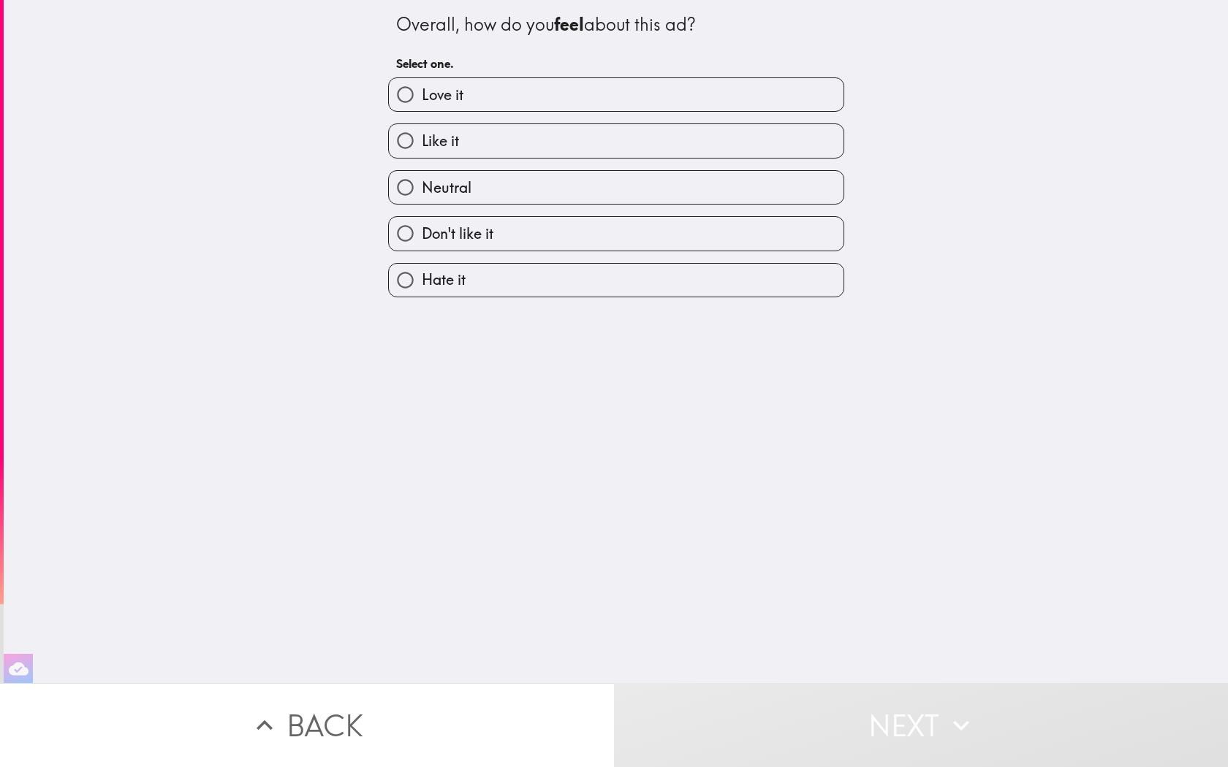
click at [590, 137] on label "Like it" at bounding box center [616, 140] width 455 height 33
click at [422, 137] on input "Like it" at bounding box center [405, 140] width 33 height 33
radio input "true"
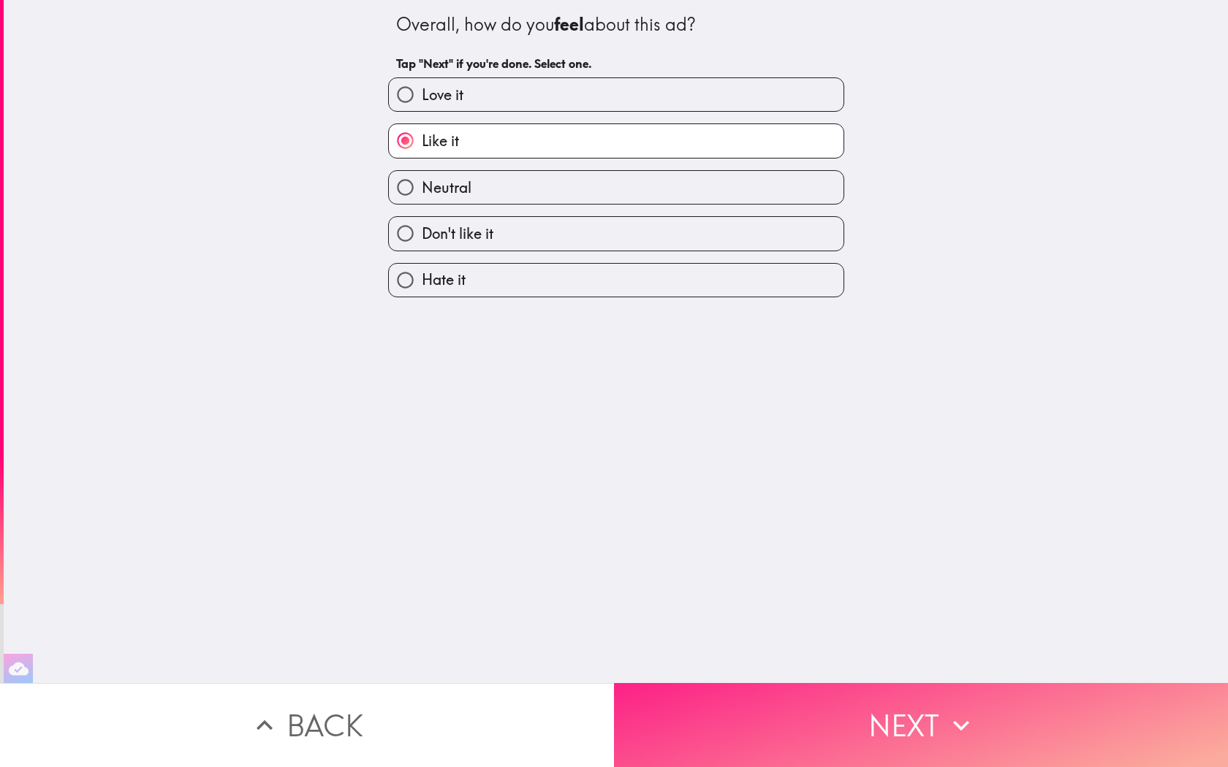
click at [625, 708] on button "Next" at bounding box center [921, 725] width 614 height 84
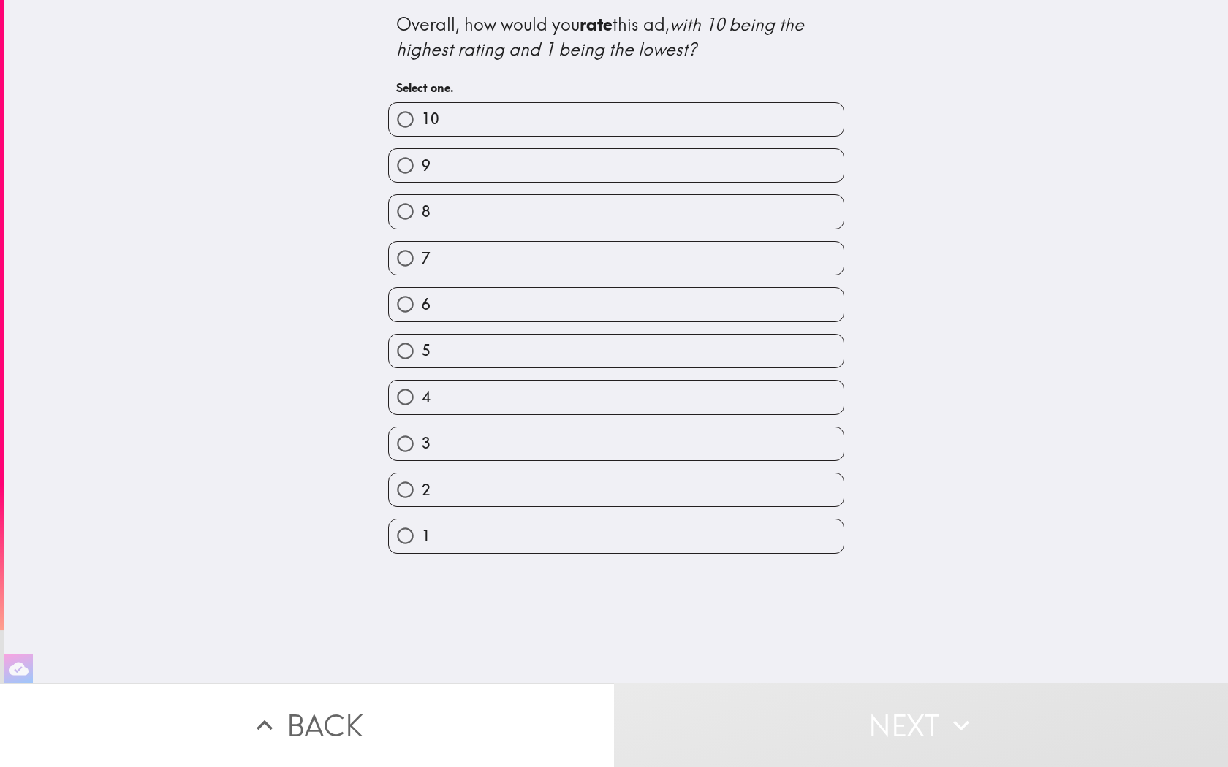
click at [497, 316] on label "6" at bounding box center [616, 304] width 455 height 33
click at [422, 316] on input "6" at bounding box center [405, 304] width 33 height 33
radio input "true"
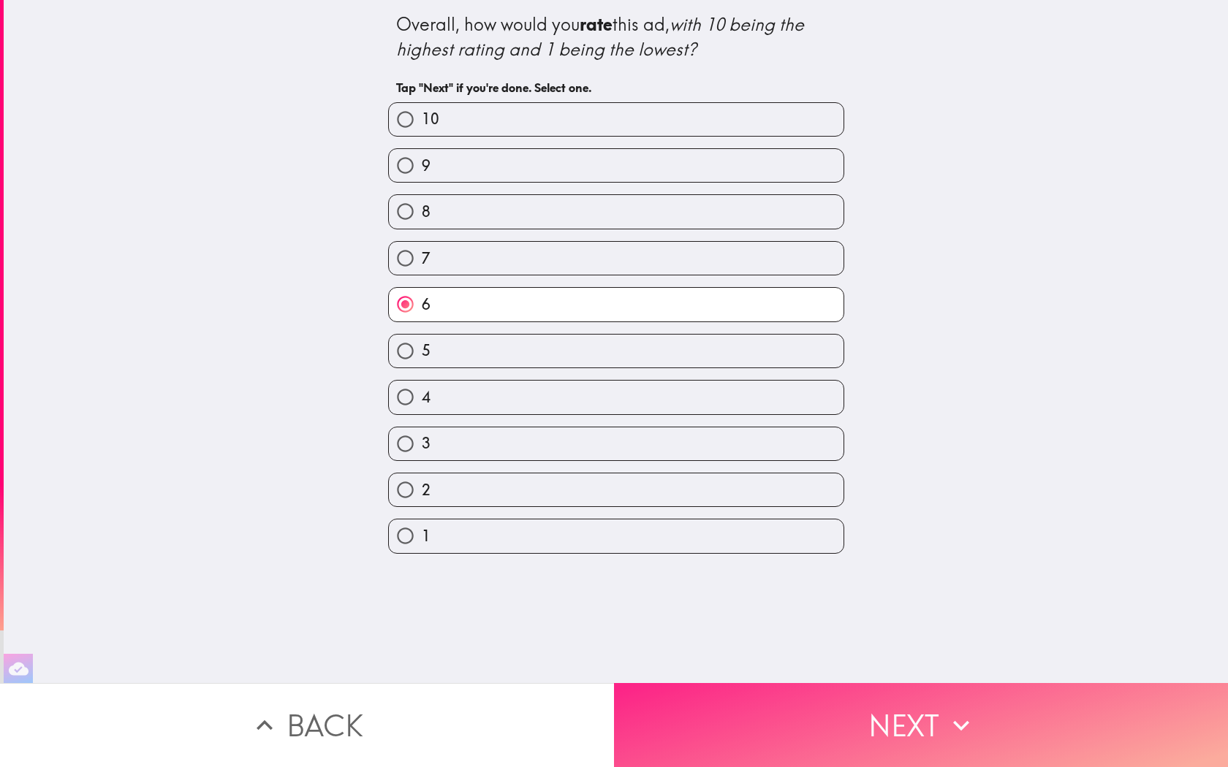
click at [625, 708] on button "Next" at bounding box center [921, 725] width 614 height 84
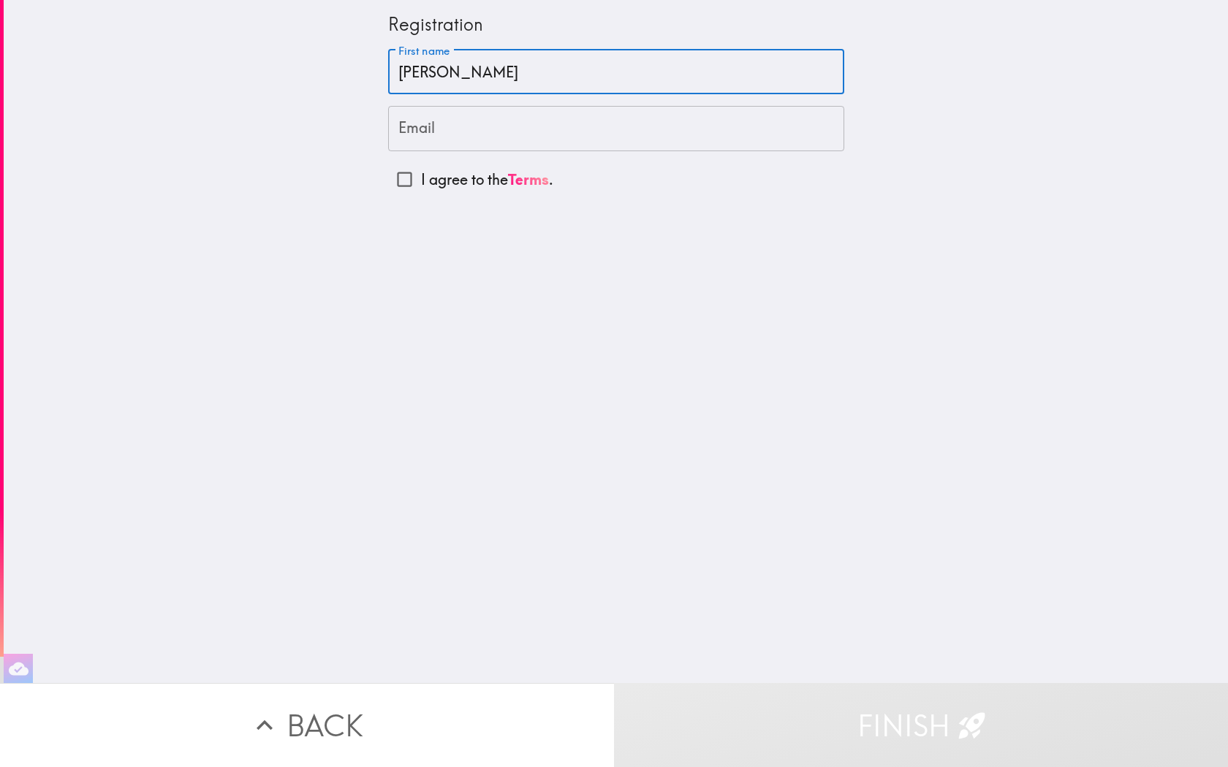
type input "[PERSON_NAME]"
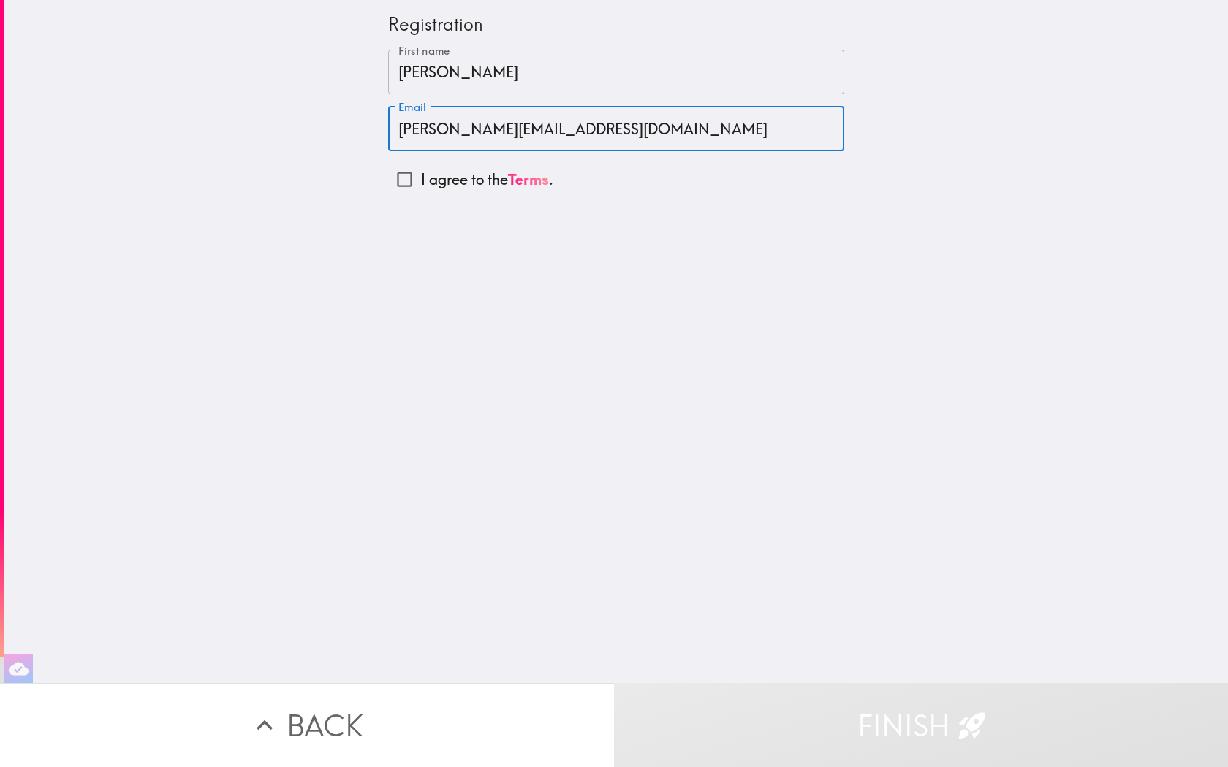
type input "[PERSON_NAME][EMAIL_ADDRESS][DOMAIN_NAME]"
click at [406, 175] on input "I agree to the Terms ." at bounding box center [404, 179] width 33 height 33
checkbox input "true"
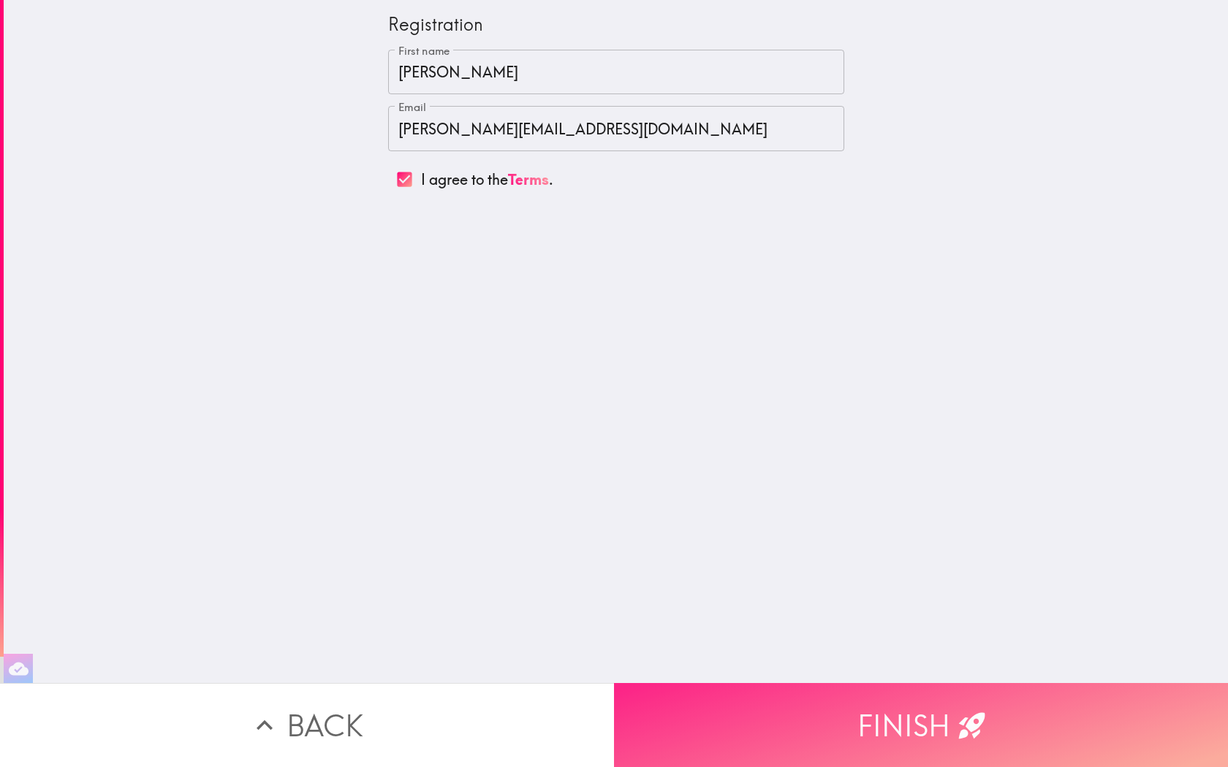
click at [625, 708] on button "Finish" at bounding box center [921, 725] width 614 height 84
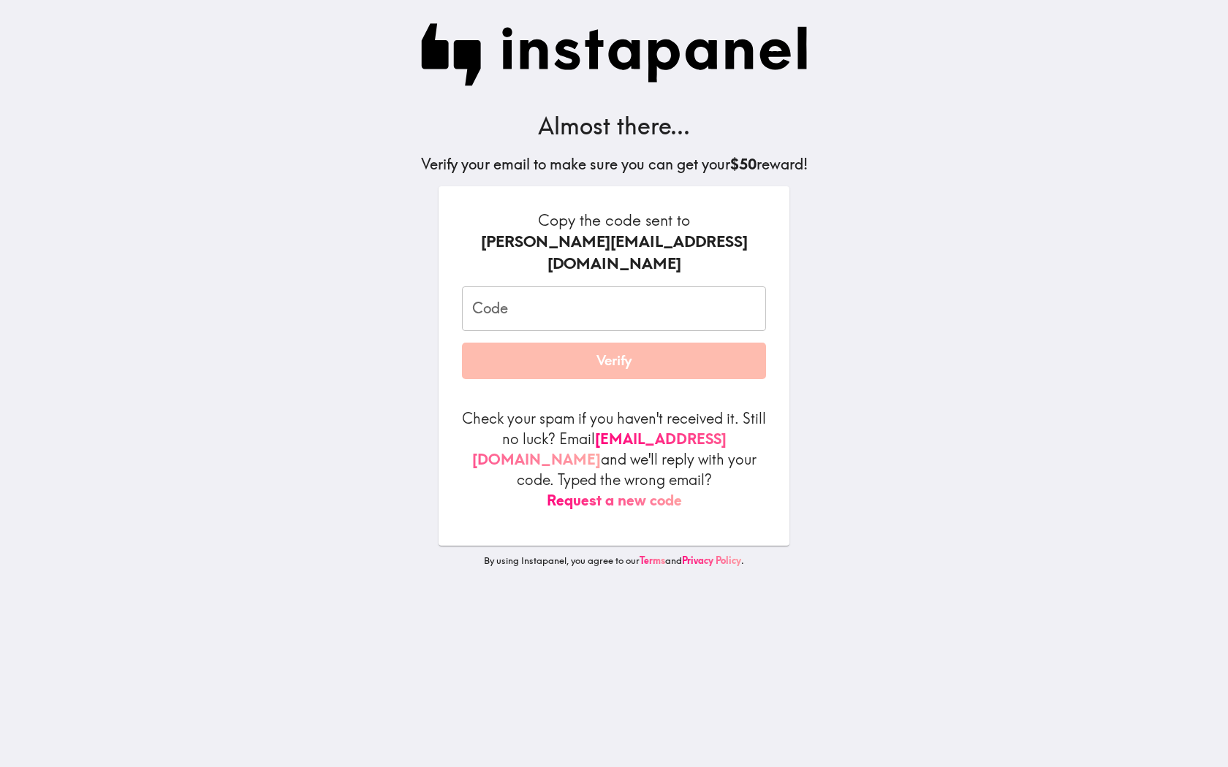
click at [609, 286] on input "Code" at bounding box center [614, 308] width 304 height 45
type input "3LY_pip_JPn"
click at [618, 346] on button "Verify" at bounding box center [614, 361] width 304 height 37
